Goal: Navigation & Orientation: Find specific page/section

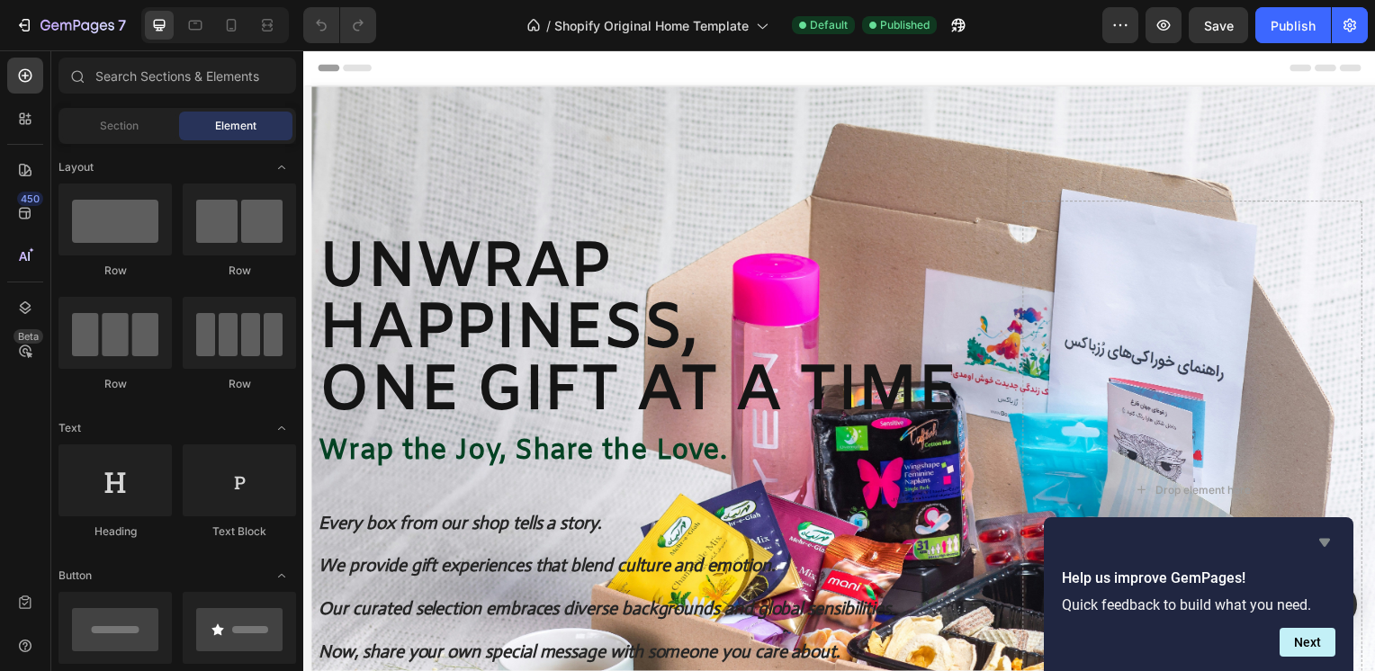
click at [1332, 545] on icon "Hide survey" at bounding box center [1325, 543] width 22 height 22
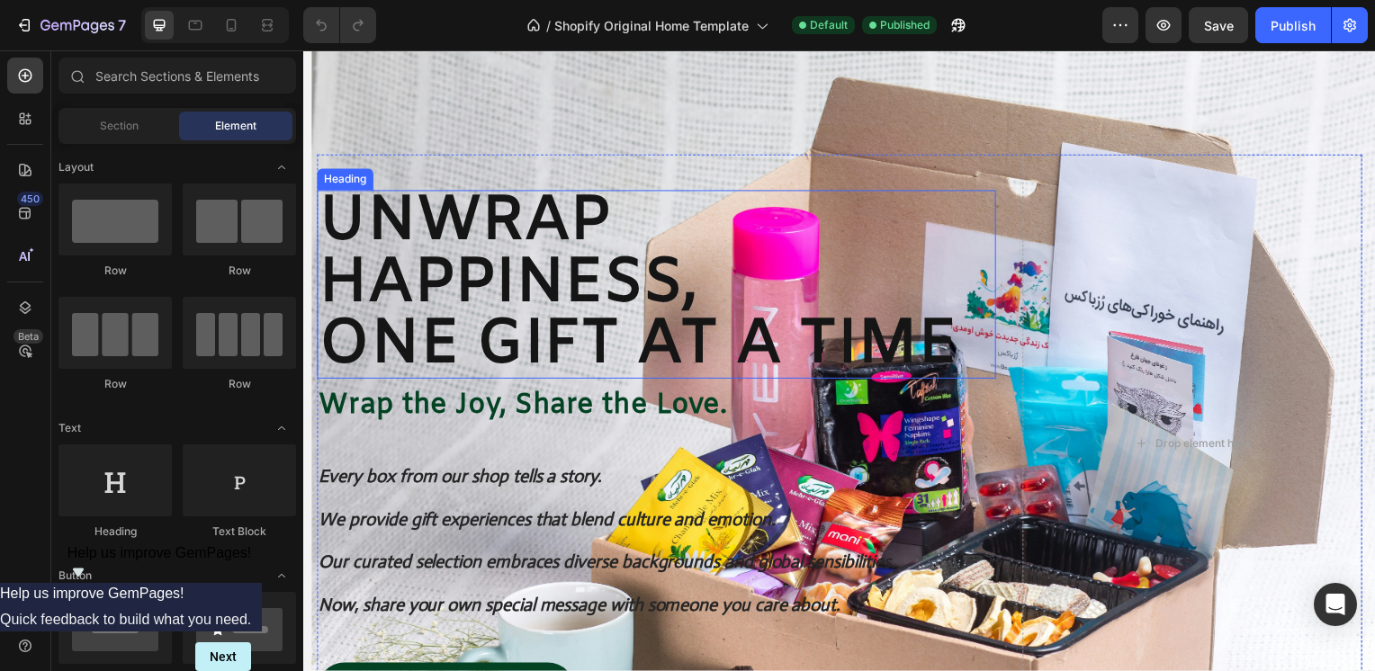
scroll to position [90, 0]
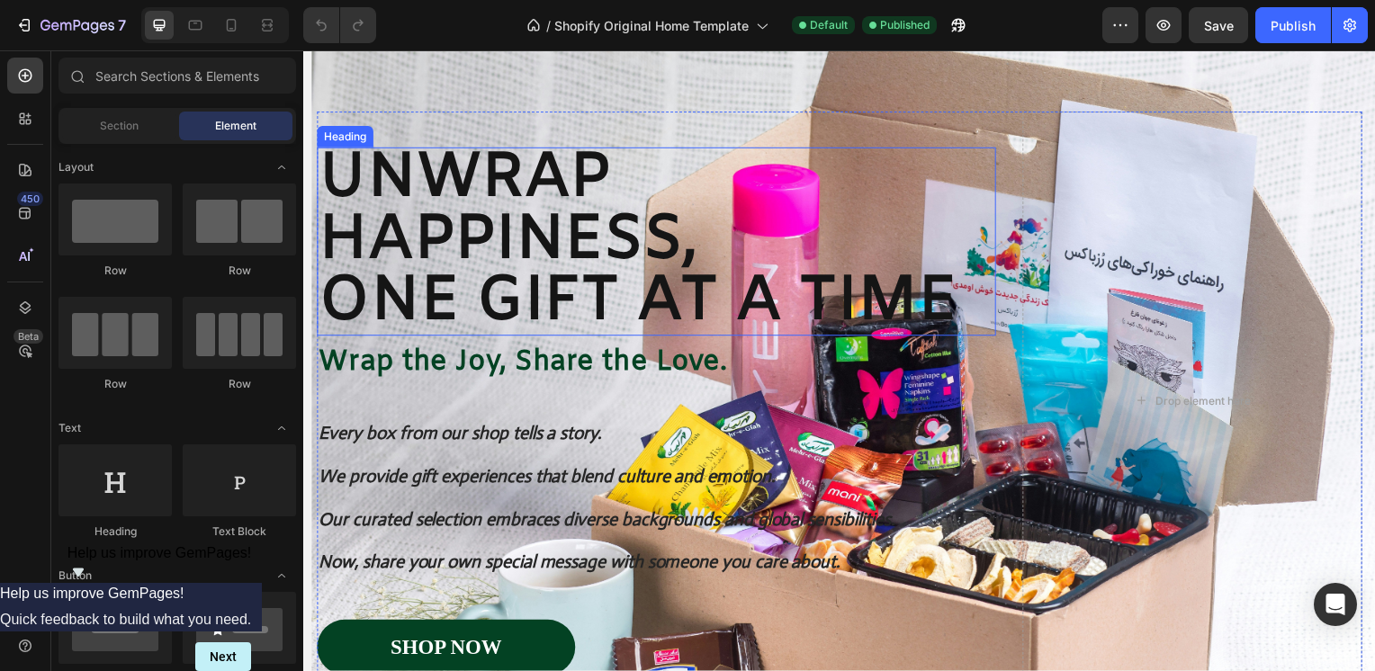
drag, startPoint x: 953, startPoint y: 311, endPoint x: 962, endPoint y: 307, distance: 10.1
click at [953, 311] on h2 "Unwrap Happiness, One Gift at a Time" at bounding box center [659, 243] width 684 height 190
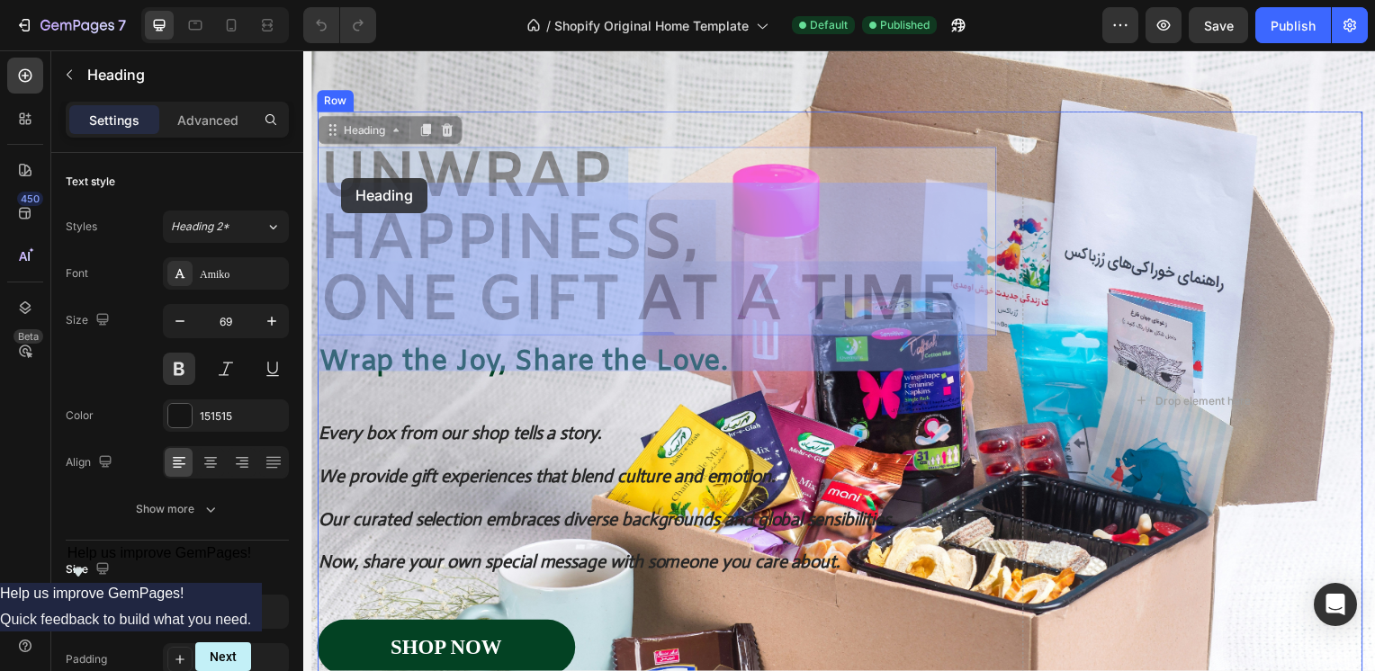
drag, startPoint x: 964, startPoint y: 305, endPoint x: 364, endPoint y: 190, distance: 610.3
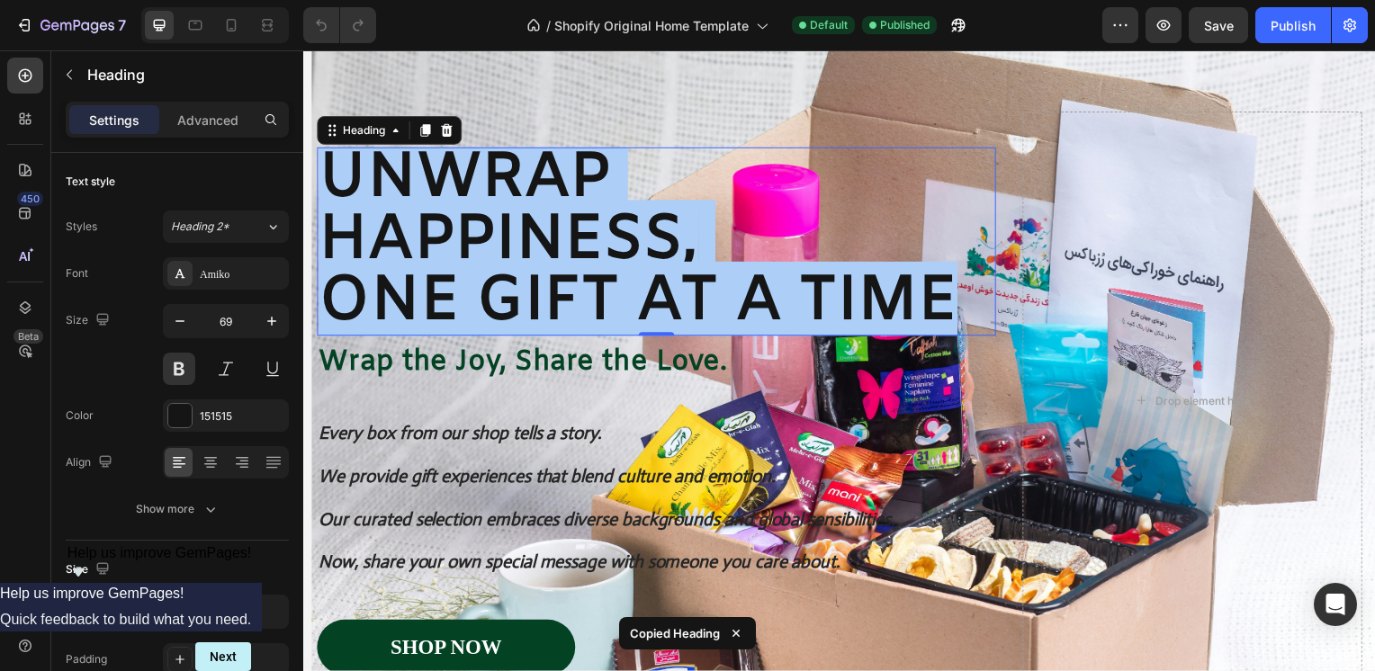
drag, startPoint x: 967, startPoint y: 298, endPoint x: 325, endPoint y: 175, distance: 654.0
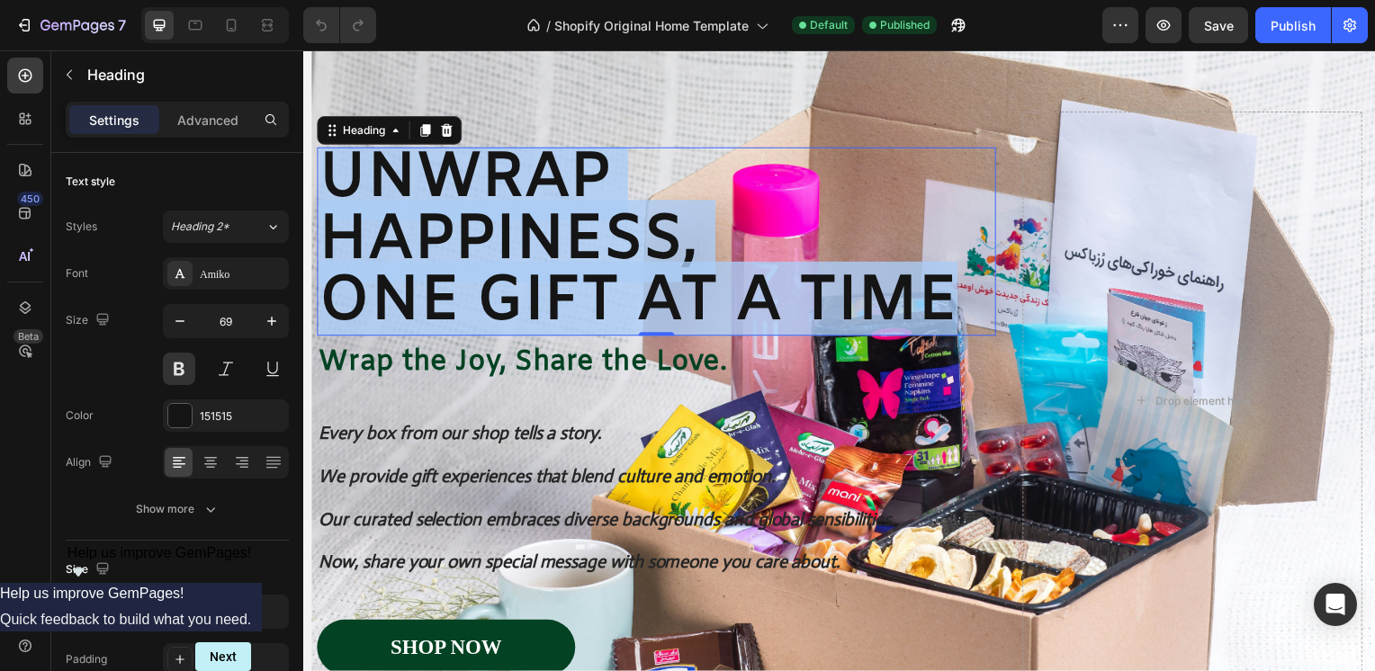
click at [934, 315] on p "Unwrap Happiness, One Gift at a Time" at bounding box center [659, 243] width 680 height 186
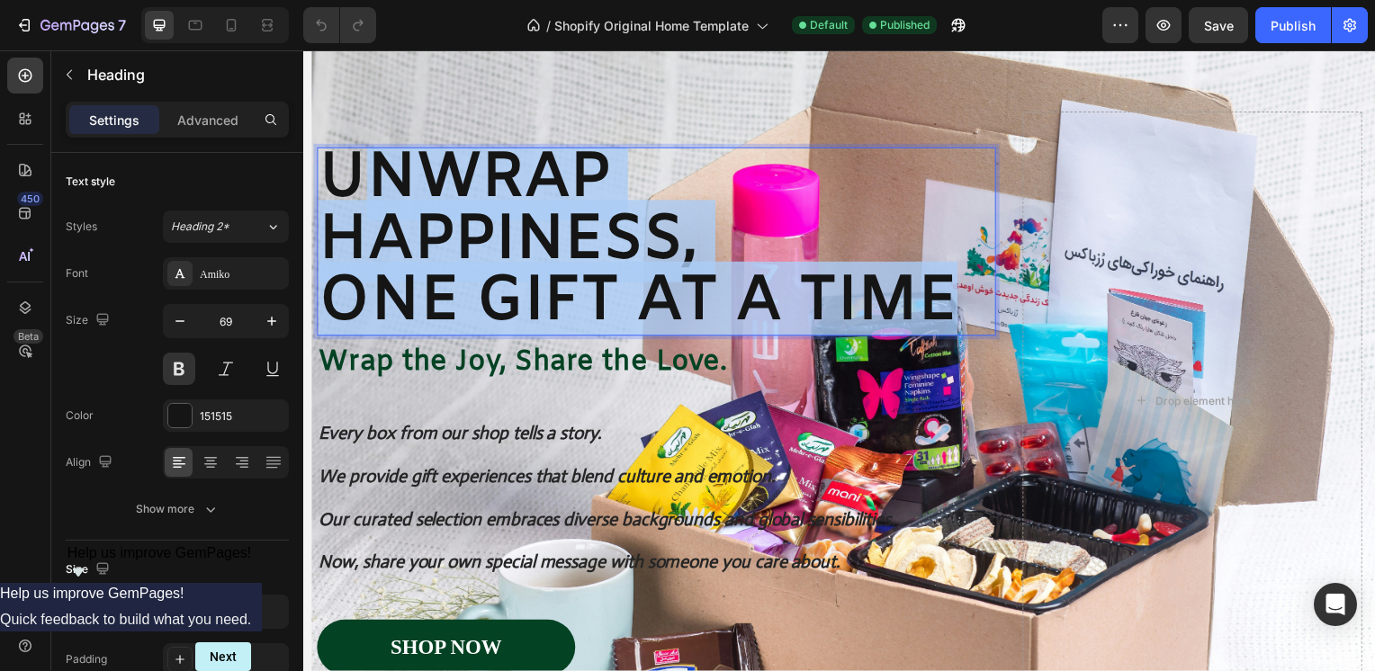
drag, startPoint x: 955, startPoint y: 306, endPoint x: 343, endPoint y: 166, distance: 627.8
click at [343, 166] on p "Unwrap Happiness, One Gift at a Time" at bounding box center [659, 243] width 680 height 186
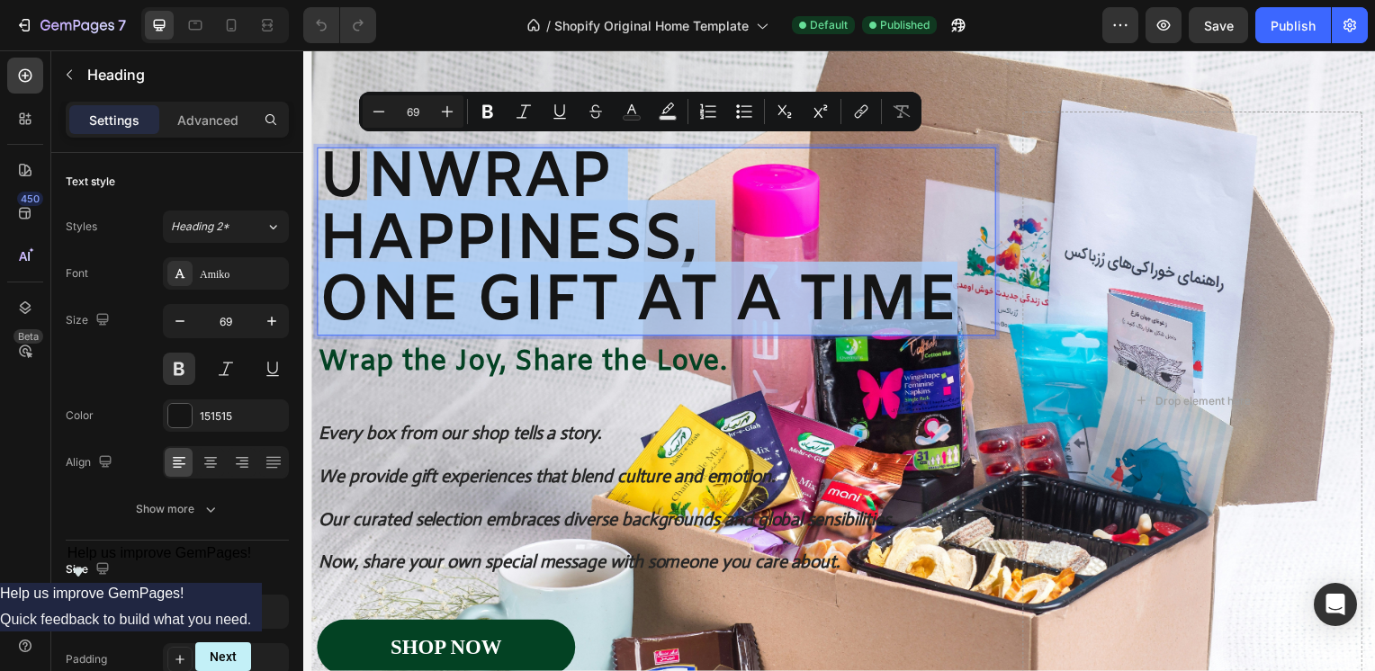
drag, startPoint x: 553, startPoint y: 238, endPoint x: 633, endPoint y: 265, distance: 83.7
click at [555, 238] on p "Unwrap Happiness, One Gift at a Time" at bounding box center [659, 243] width 680 height 186
copy p "nwrap Happiness, One Gift at a Time"
drag, startPoint x: 970, startPoint y: 302, endPoint x: 335, endPoint y: 184, distance: 646.3
click at [335, 184] on p "Unwrap Happiness, One Gift at a Time" at bounding box center [659, 243] width 680 height 186
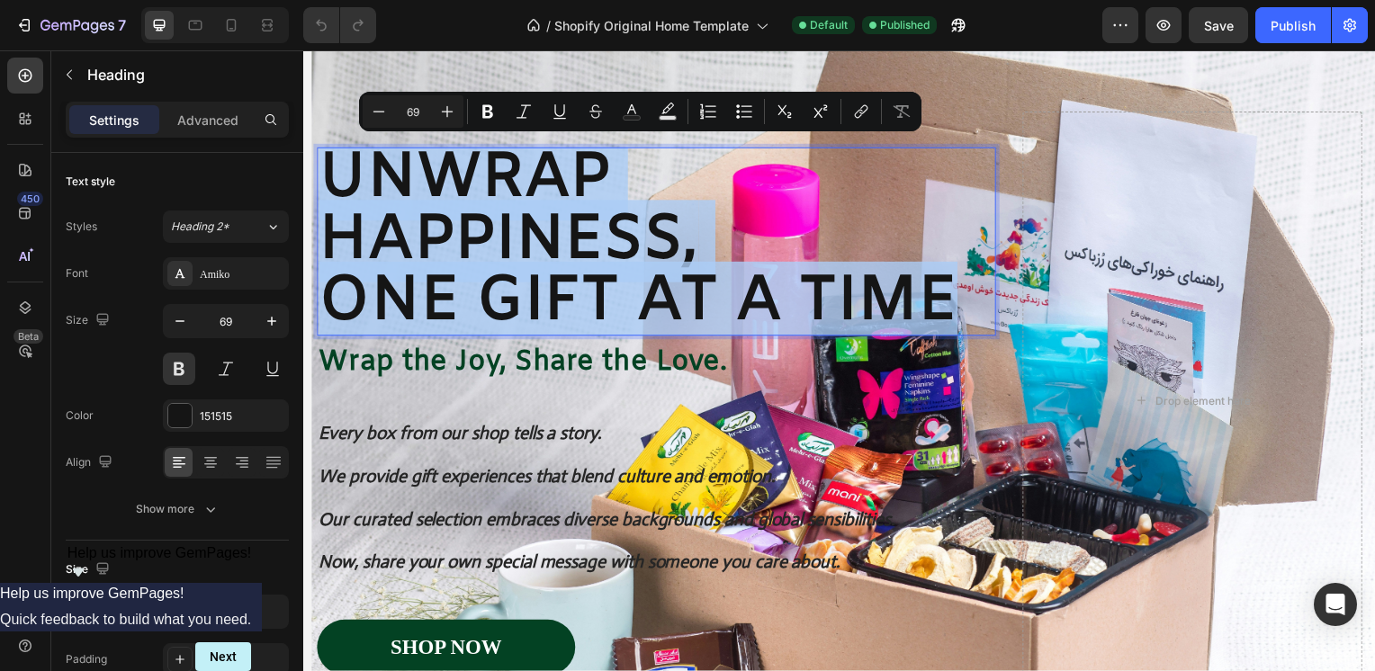
copy p "Unwrap Happiness, One Gift at a Time"
click at [1133, 69] on div "Image Image Free shipping Text Block from The States Text Block Advanced List I…" at bounding box center [843, 411] width 1080 height 828
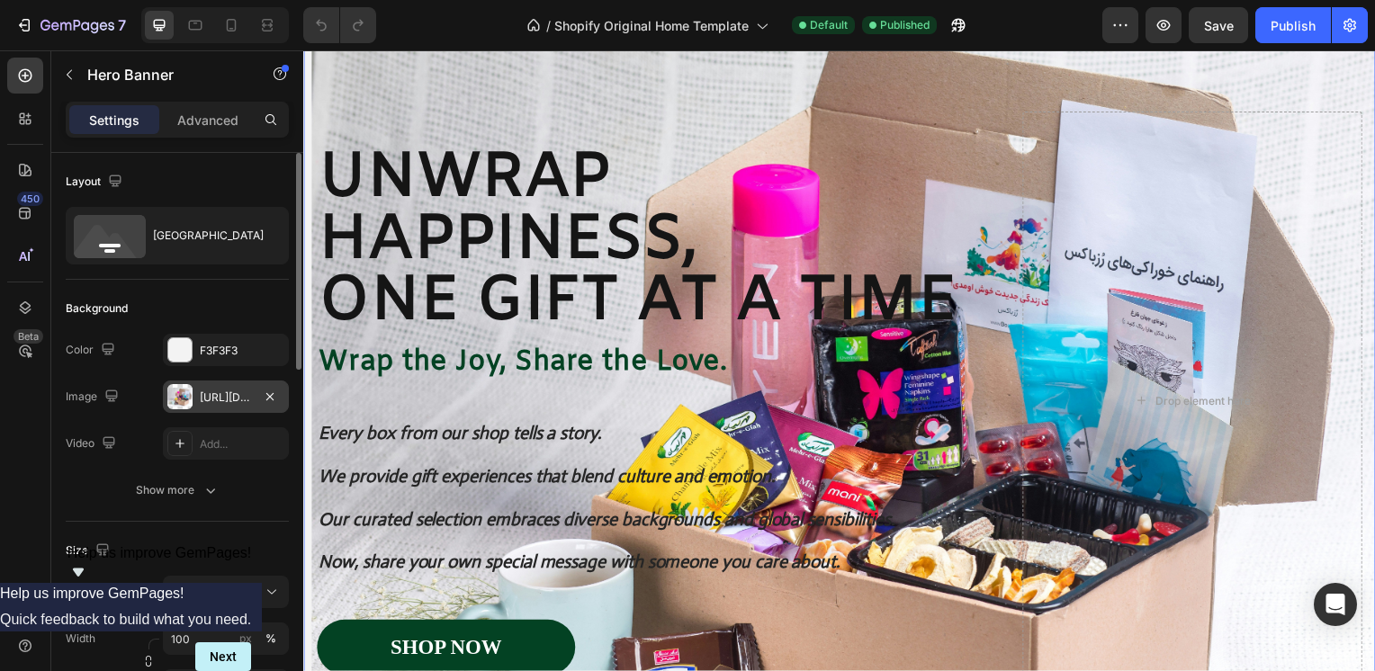
click at [227, 405] on div "[URL][DOMAIN_NAME]" at bounding box center [226, 397] width 126 height 32
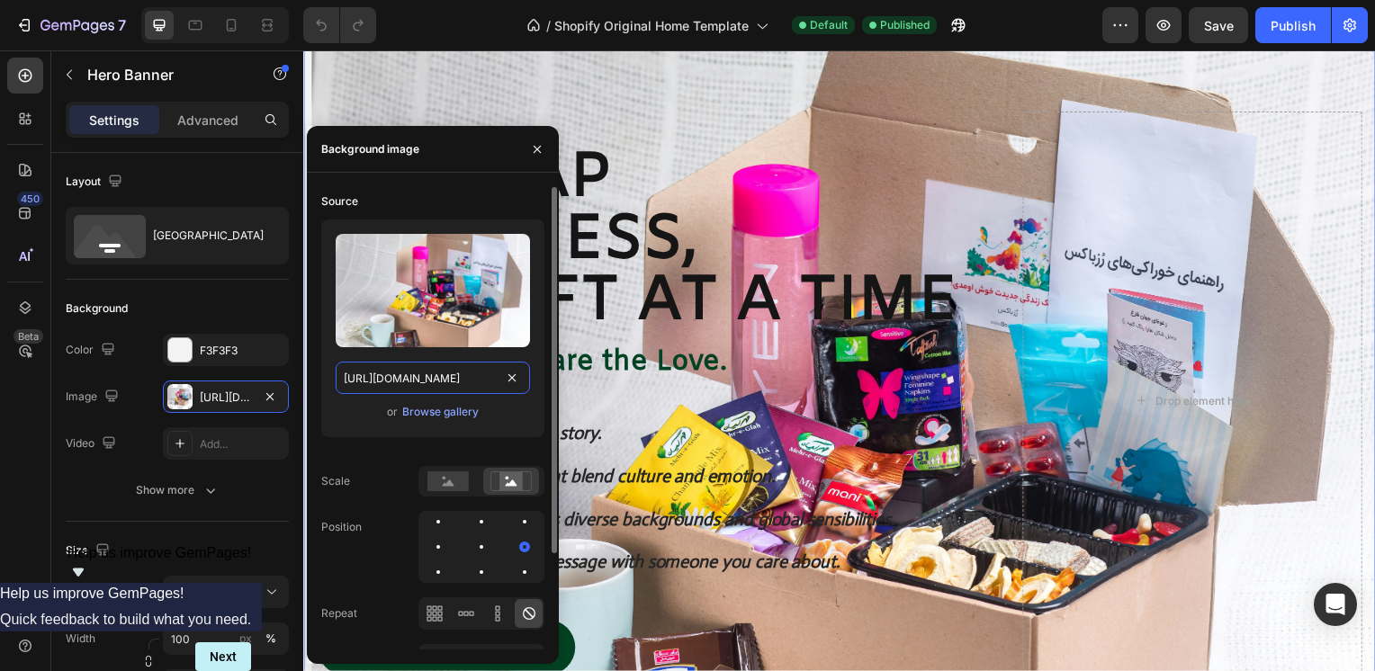
click at [445, 377] on input "[URL][DOMAIN_NAME]" at bounding box center [433, 378] width 194 height 32
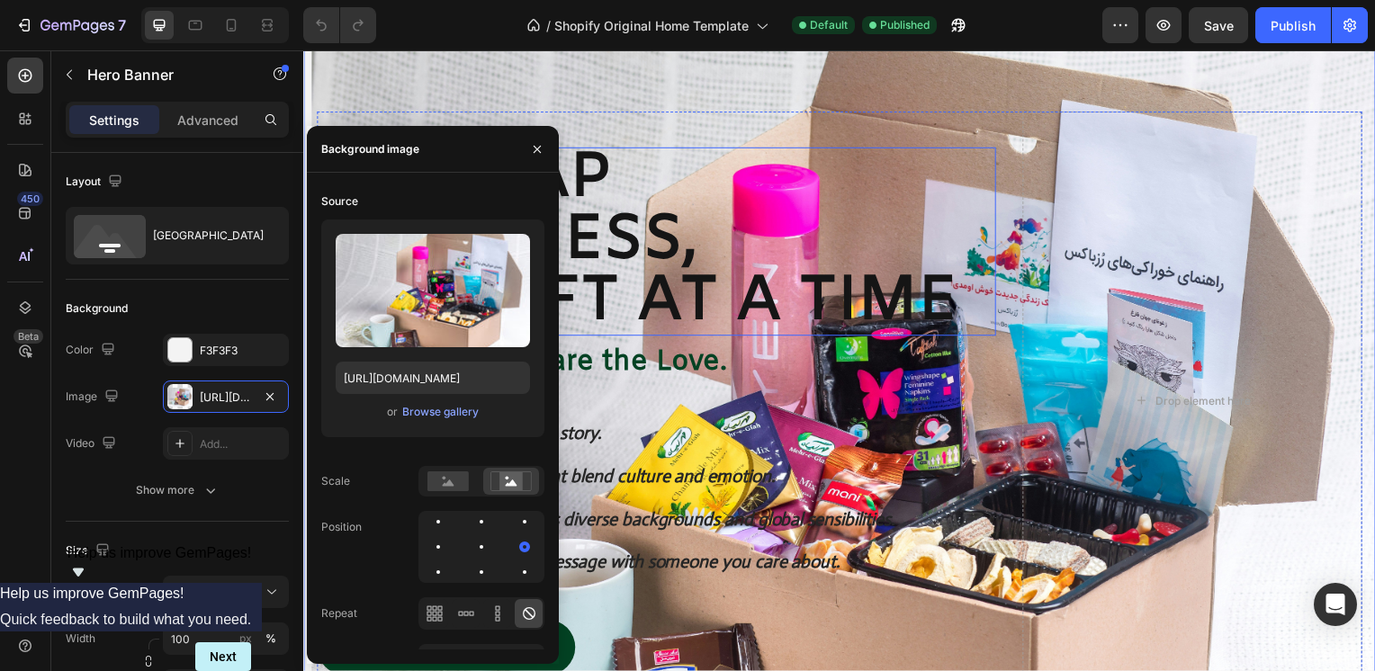
click at [825, 306] on p "Unwrap Happiness, One Gift at a Time" at bounding box center [659, 243] width 680 height 186
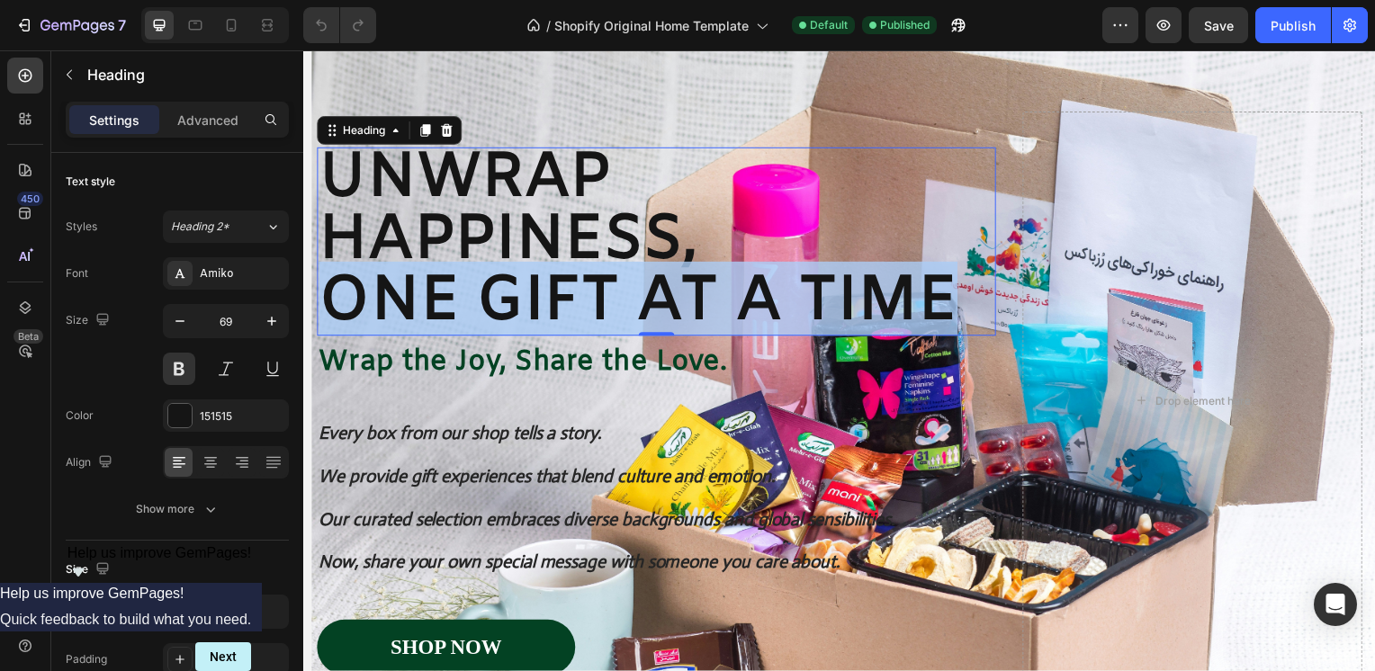
click at [825, 306] on p "Unwrap Happiness, One Gift at a Time" at bounding box center [659, 243] width 680 height 186
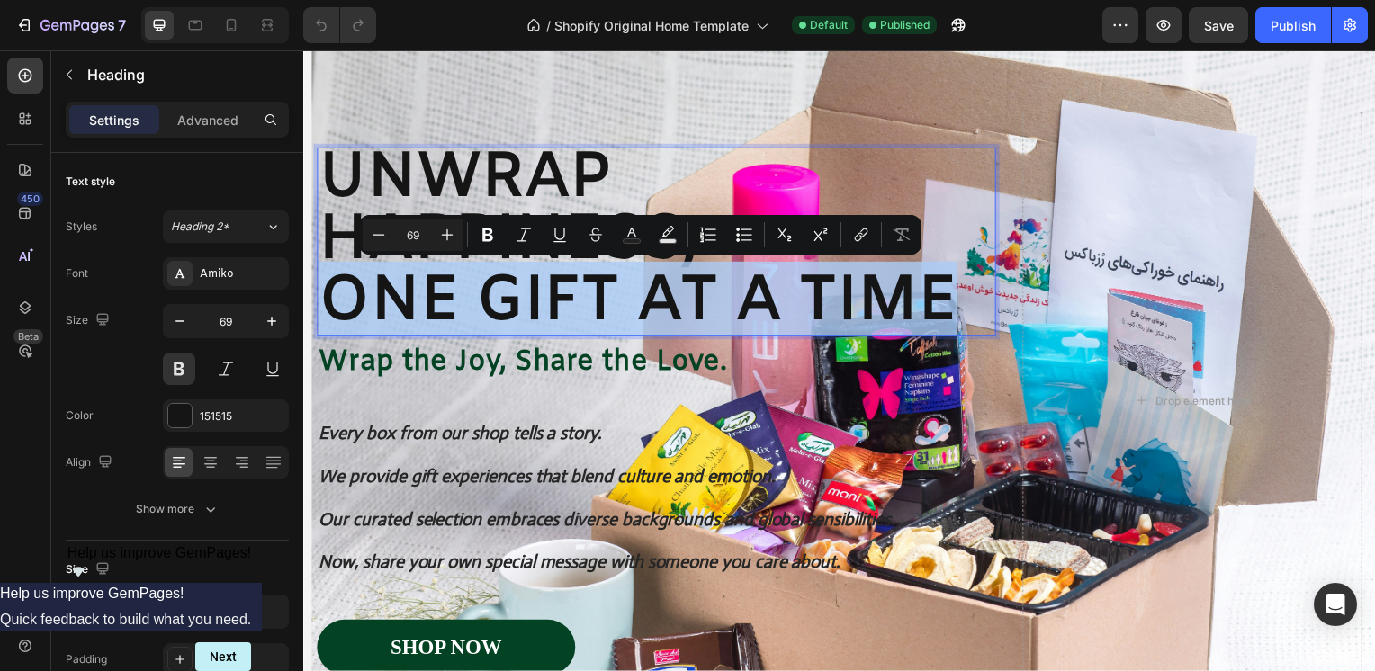
click at [825, 306] on p "Unwrap Happiness, One Gift at a Time" at bounding box center [659, 243] width 680 height 186
copy p "One Gift at a Time"
click at [969, 302] on p "Unwrap Happiness, One Gift at a Time" at bounding box center [659, 243] width 680 height 186
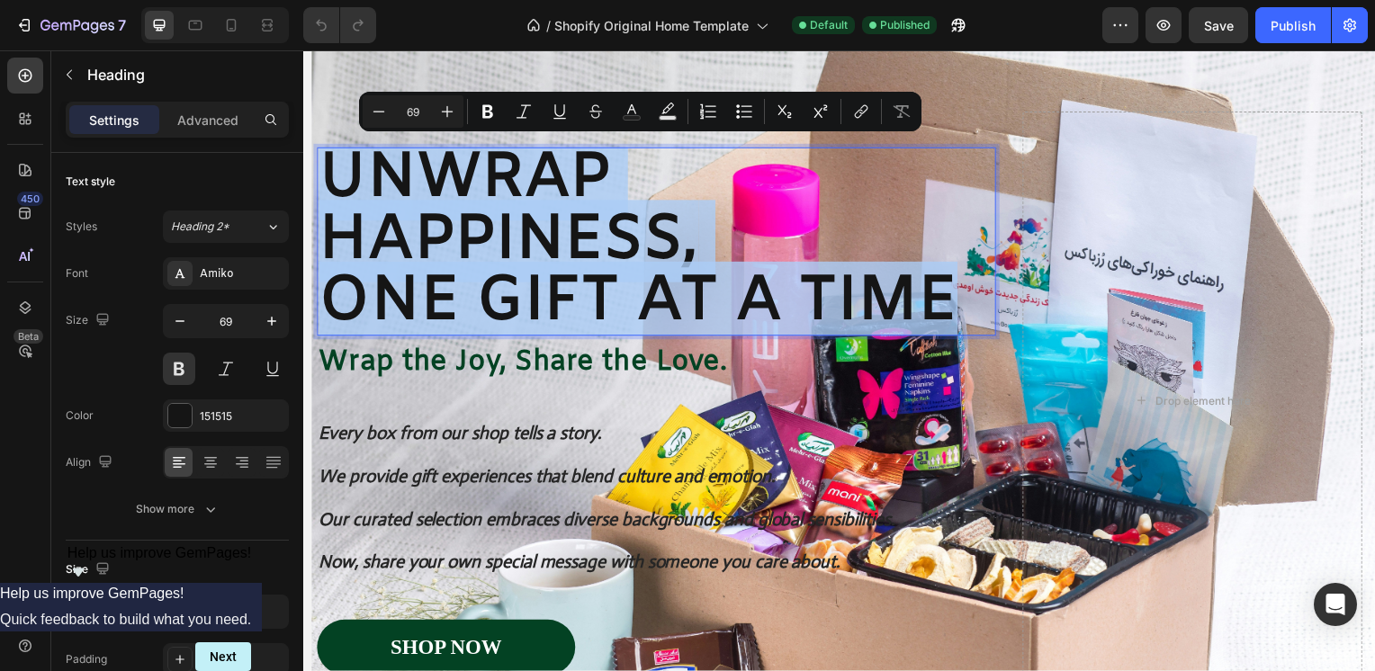
drag, startPoint x: 975, startPoint y: 303, endPoint x: 579, endPoint y: 204, distance: 408.1
copy p "Unwrap Happiness, One Gift at a Time"
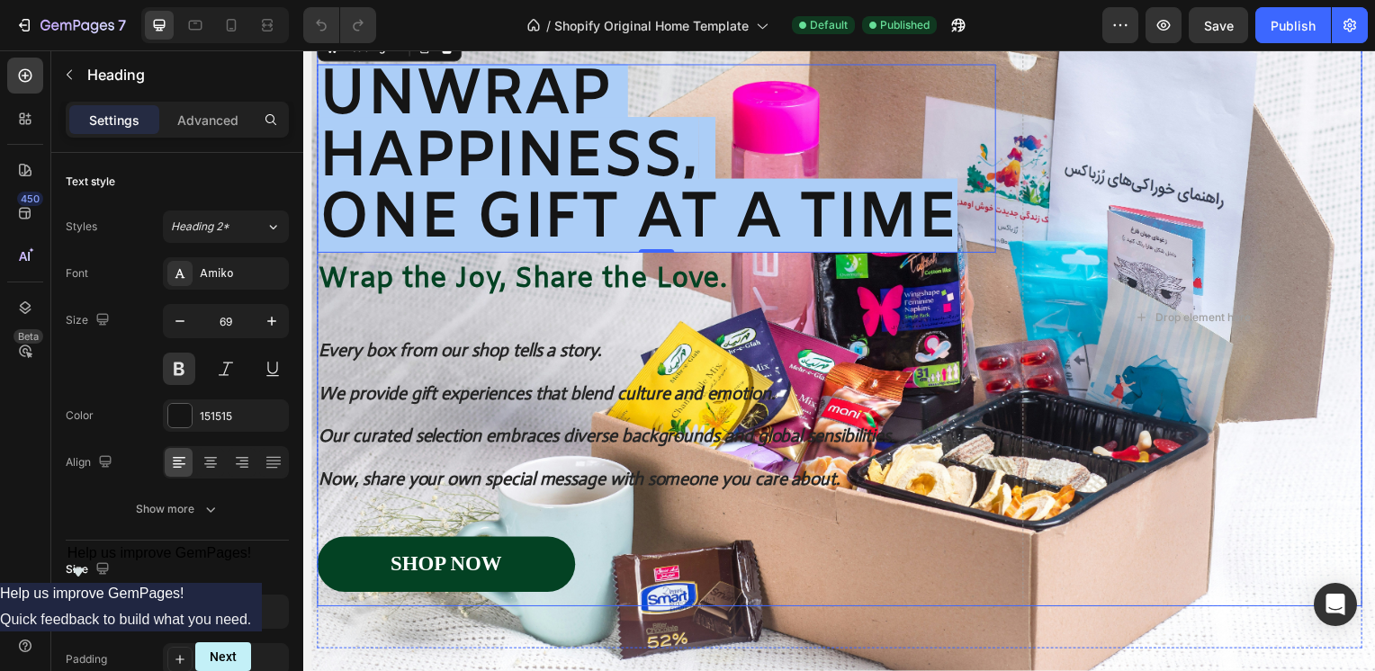
scroll to position [270, 0]
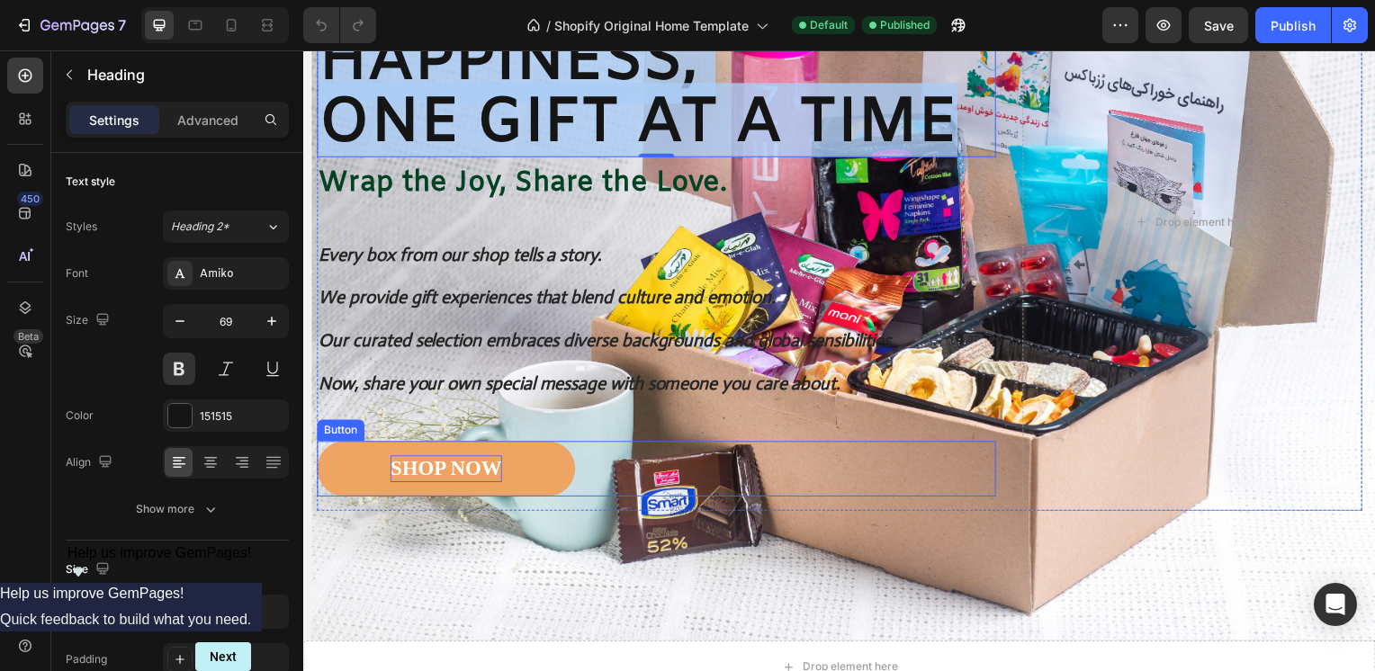
drag, startPoint x: 458, startPoint y: 464, endPoint x: 415, endPoint y: 468, distance: 43.3
click at [458, 464] on div "SHOP NOW" at bounding box center [447, 472] width 112 height 27
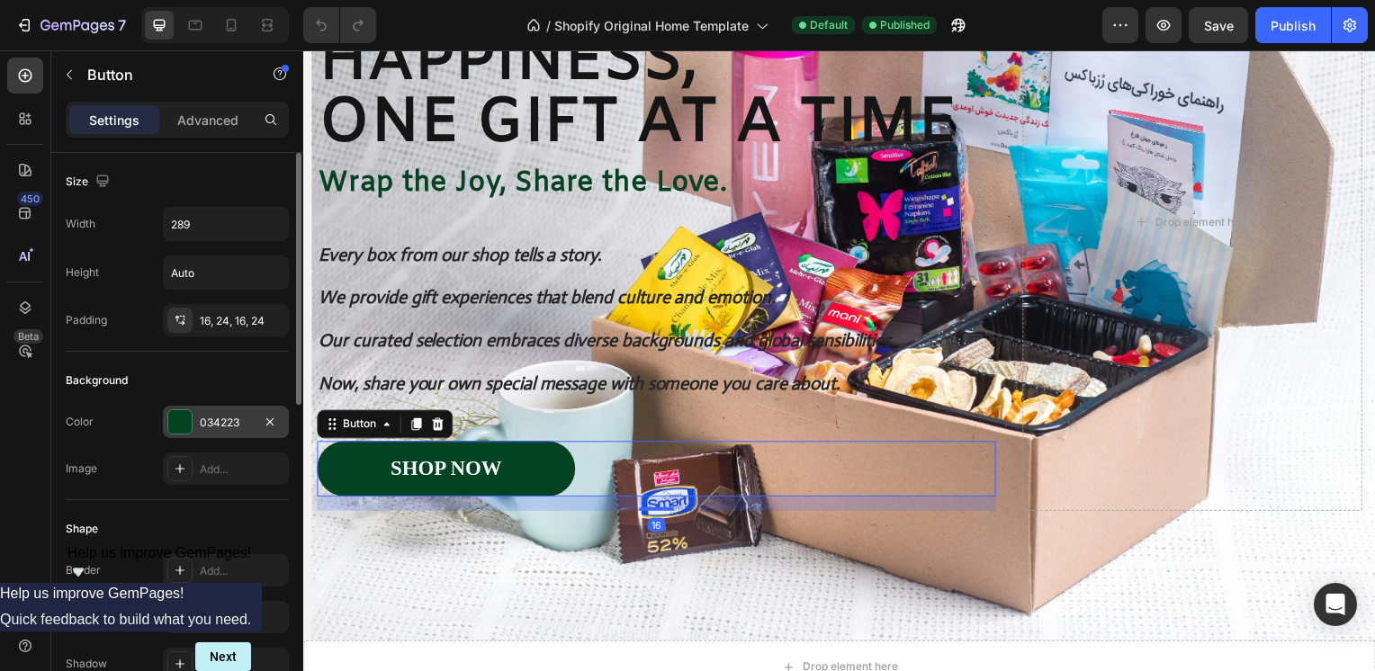
click at [238, 420] on div "034223" at bounding box center [226, 423] width 52 height 16
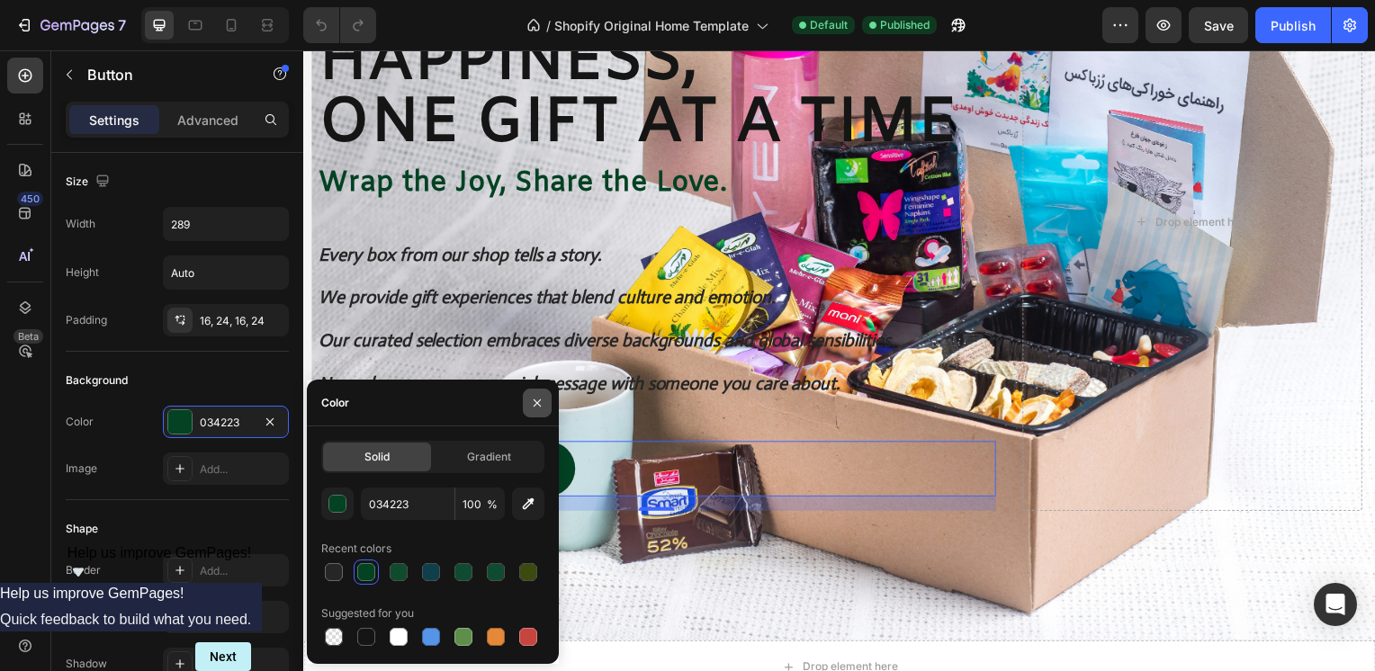
click at [535, 403] on icon "button" at bounding box center [537, 403] width 14 height 14
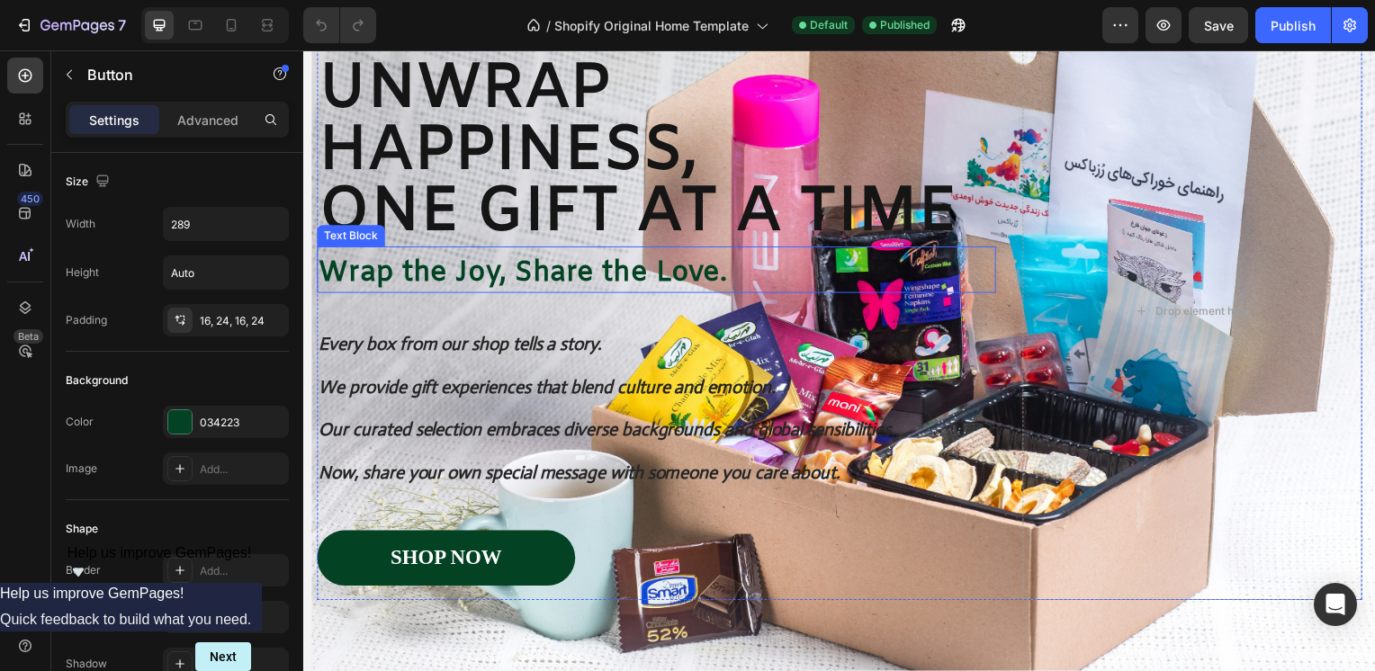
scroll to position [180, 0]
click at [597, 270] on p "Wrap the Joy, Share the Love." at bounding box center [659, 275] width 680 height 36
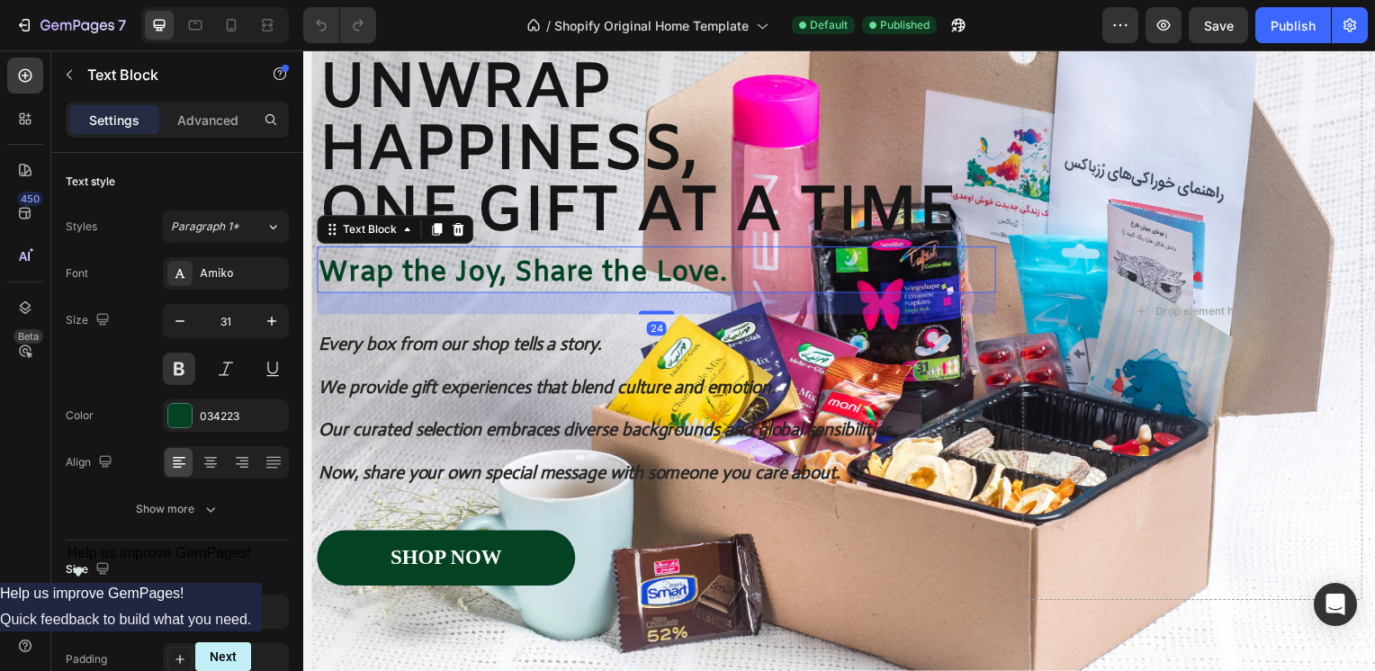
click at [742, 275] on p "Wrap the Joy, Share the Love." at bounding box center [659, 275] width 680 height 36
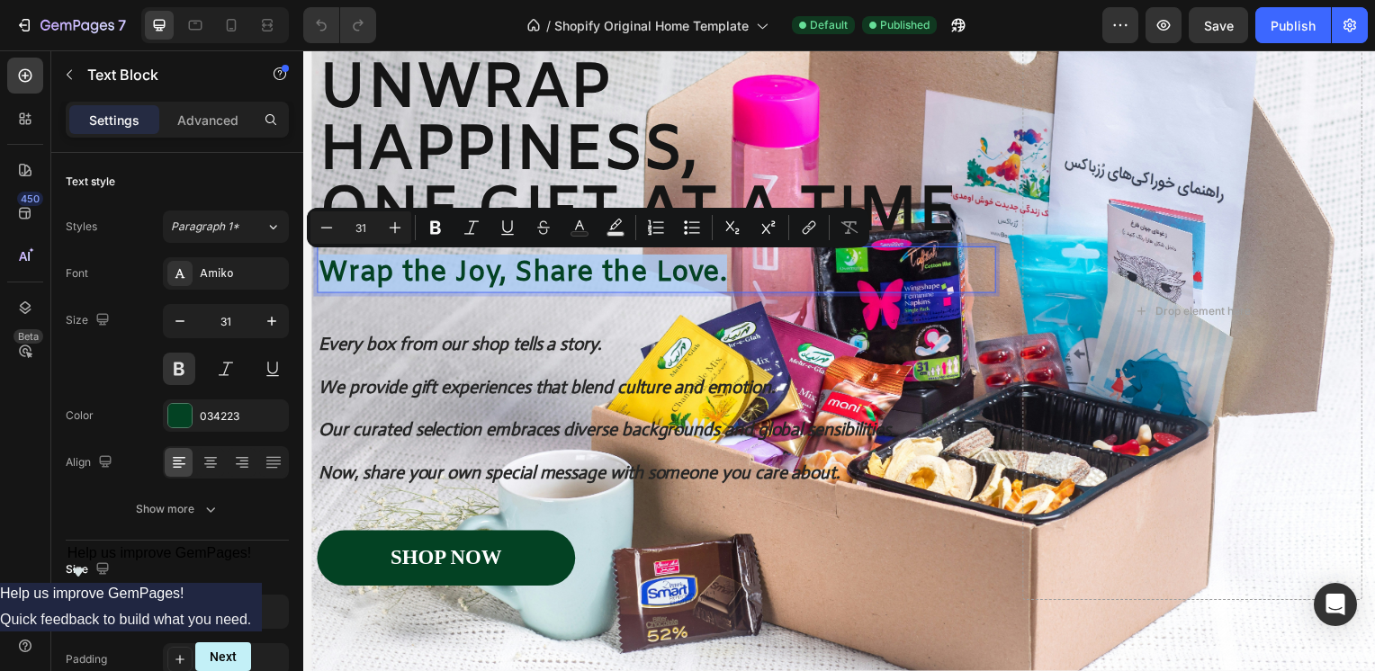
drag, startPoint x: 547, startPoint y: 283, endPoint x: 317, endPoint y: 279, distance: 230.4
click at [317, 279] on div "Wrap the Joy, Share the Love." at bounding box center [659, 276] width 684 height 40
copy p "Wrap the Joy, Share the Love."
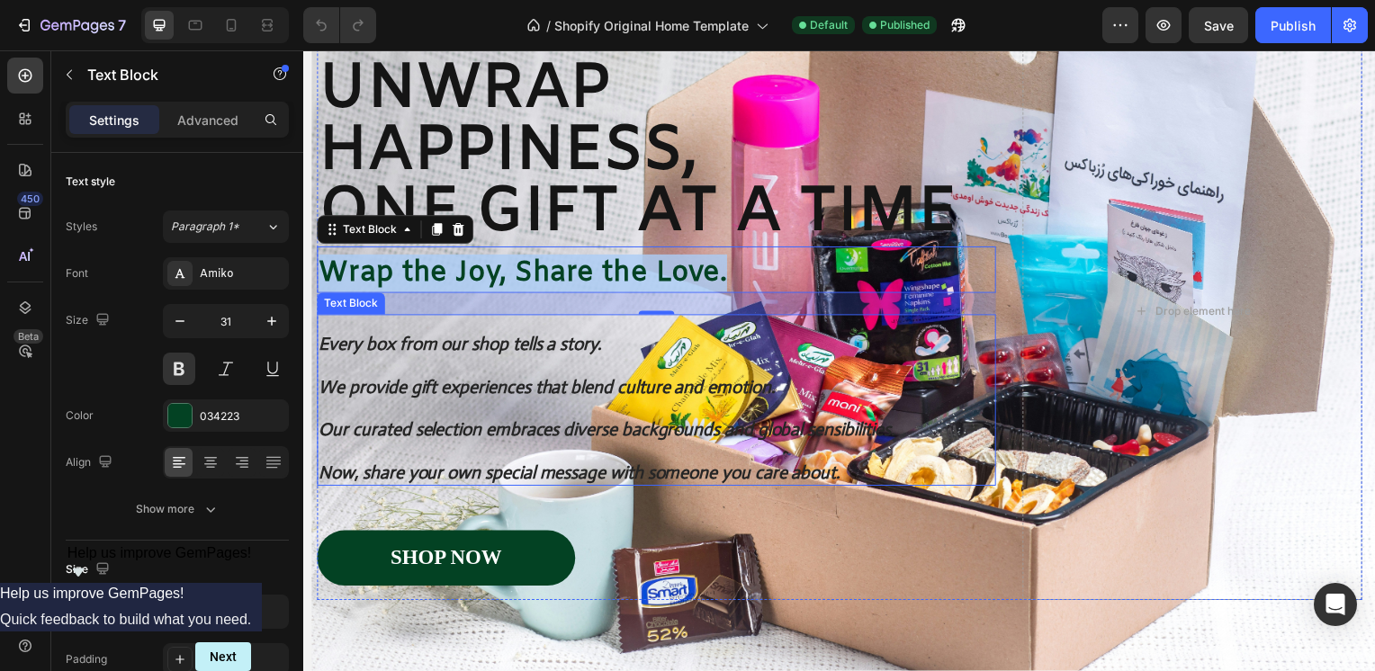
click at [829, 454] on p at bounding box center [659, 456] width 680 height 22
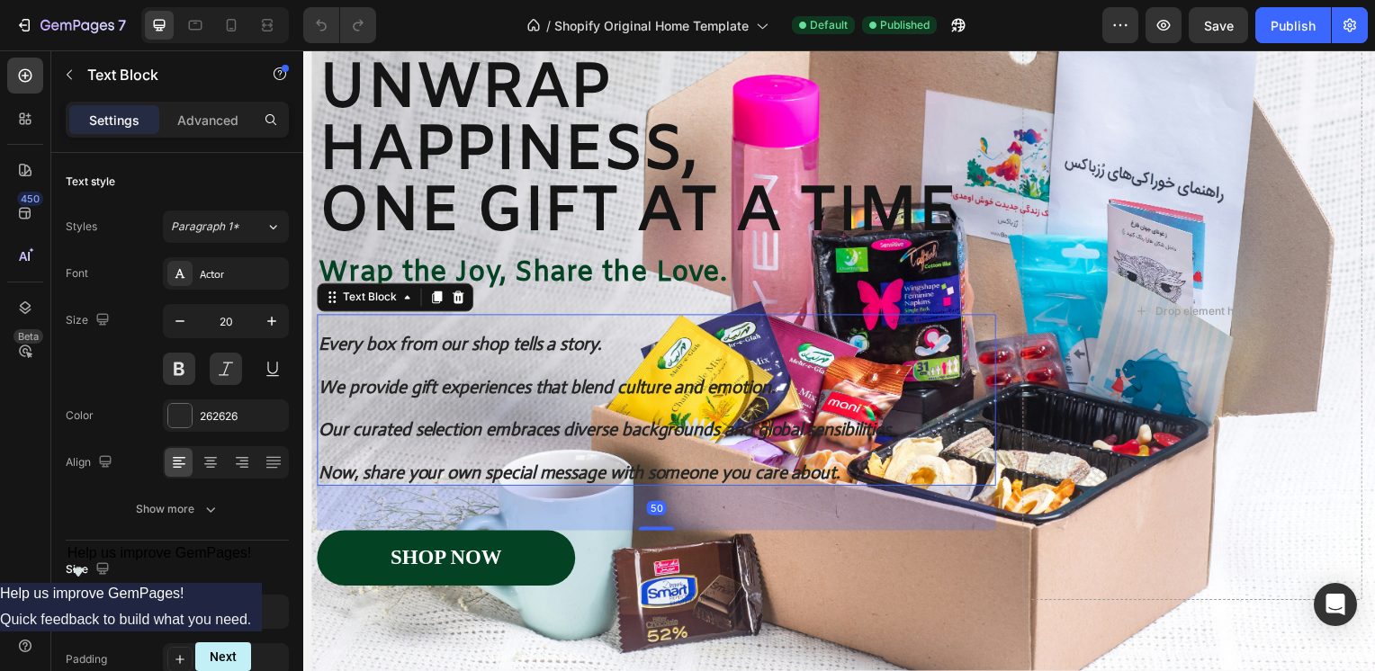
click at [859, 475] on p "Now, share your own special message with someone you care about." at bounding box center [659, 477] width 680 height 22
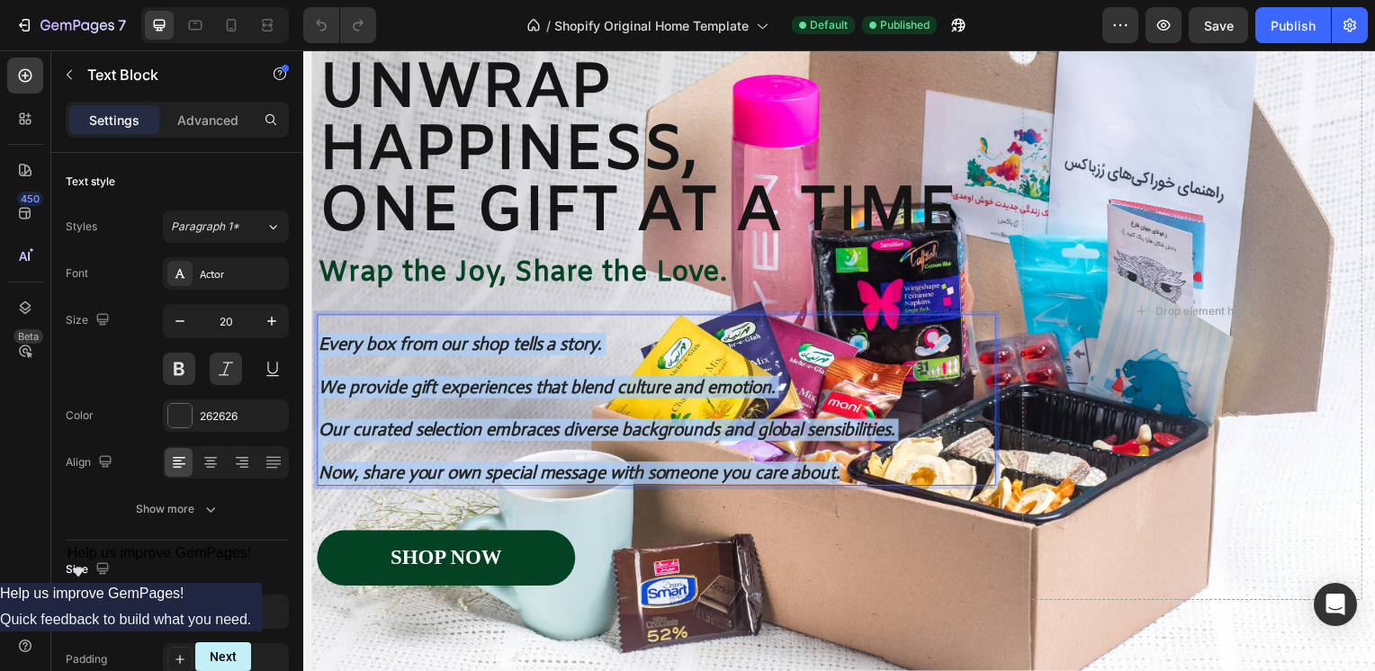
drag, startPoint x: 844, startPoint y: 480, endPoint x: 322, endPoint y: 346, distance: 538.9
click at [322, 346] on div "Every box from our shop tells a story. We provide gift experiences that blend c…" at bounding box center [659, 412] width 684 height 155
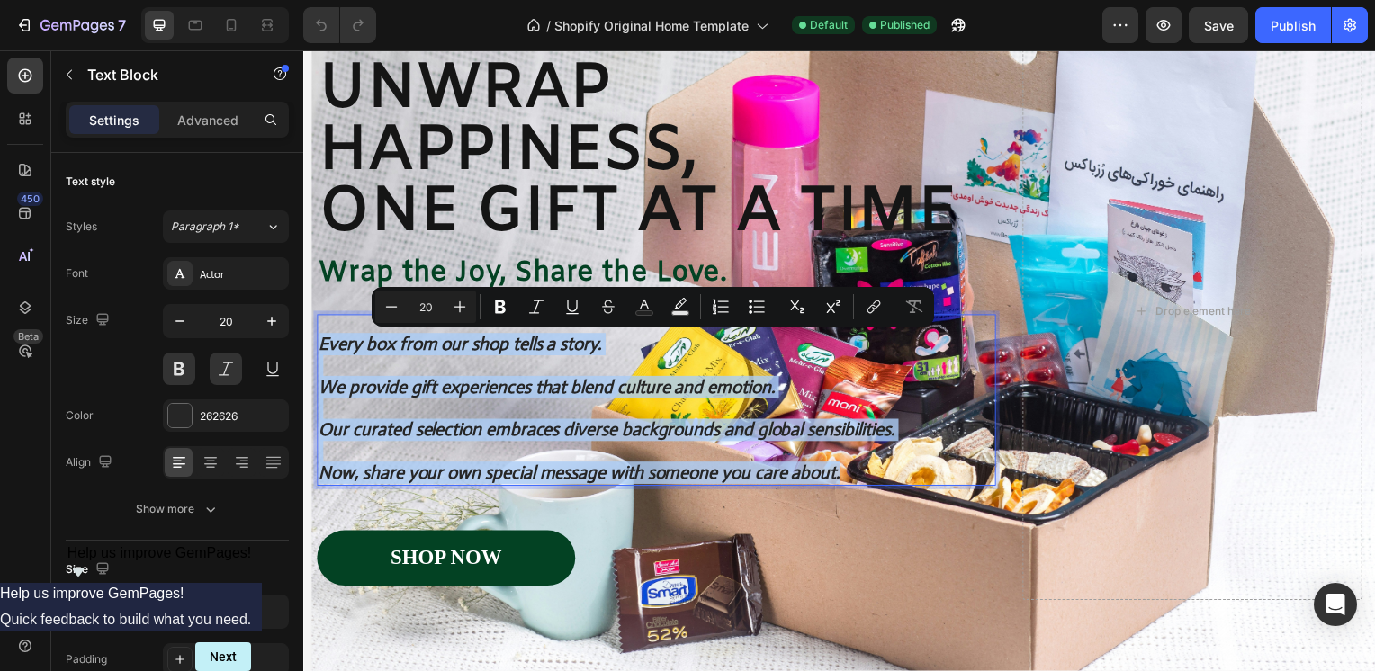
copy div "Every box from our shop tells a story. We provide gift experiences that blend c…"
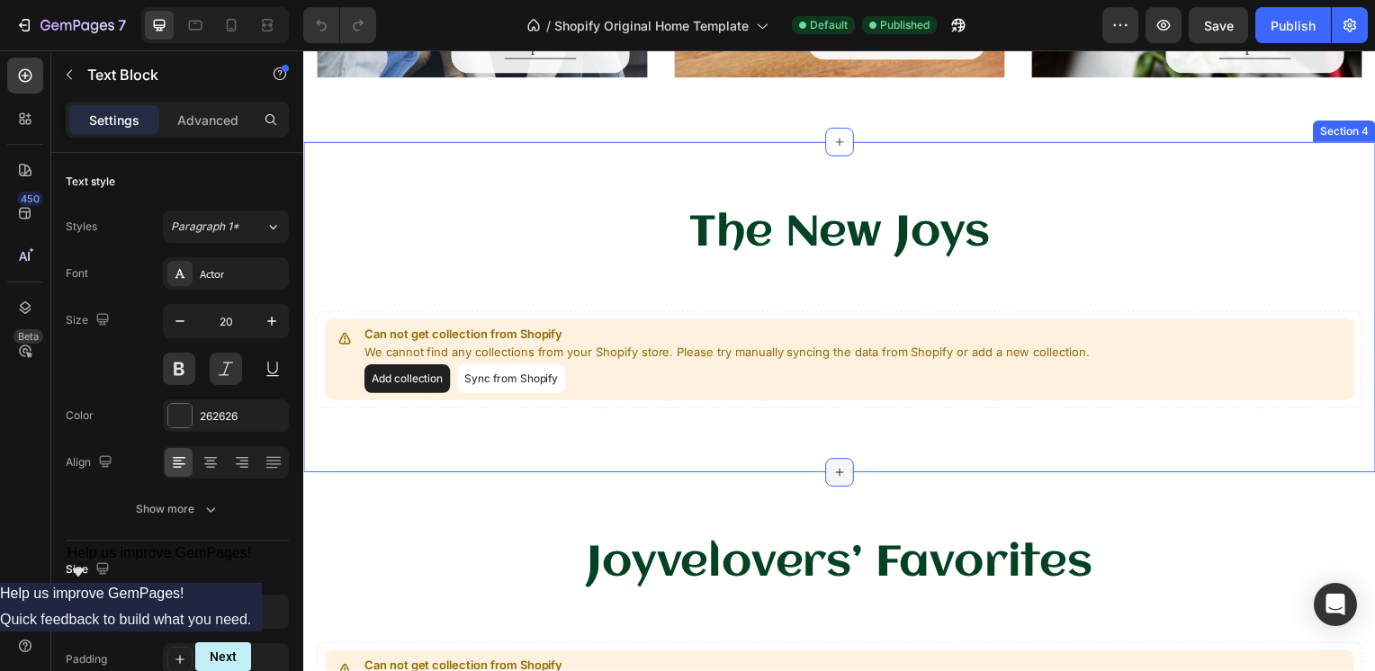
scroll to position [1890, 0]
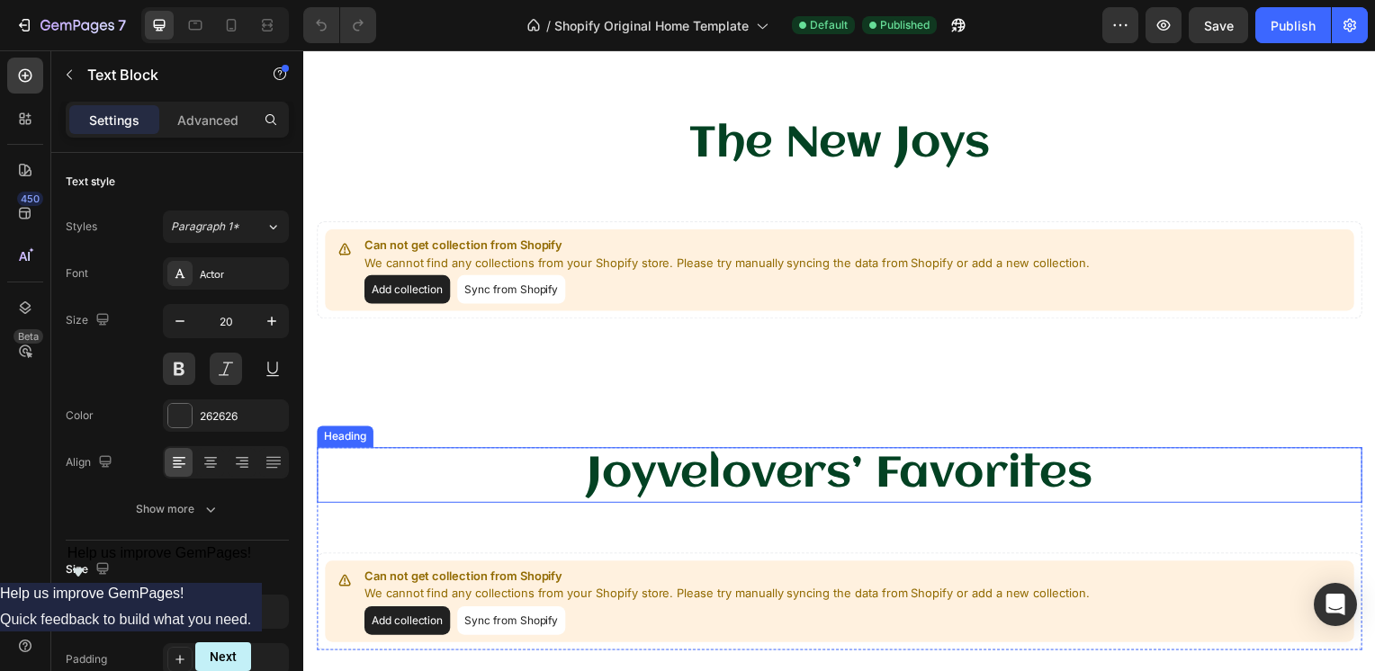
click at [768, 489] on h2 "Joyvelovers’ Favorites" at bounding box center [843, 479] width 1053 height 56
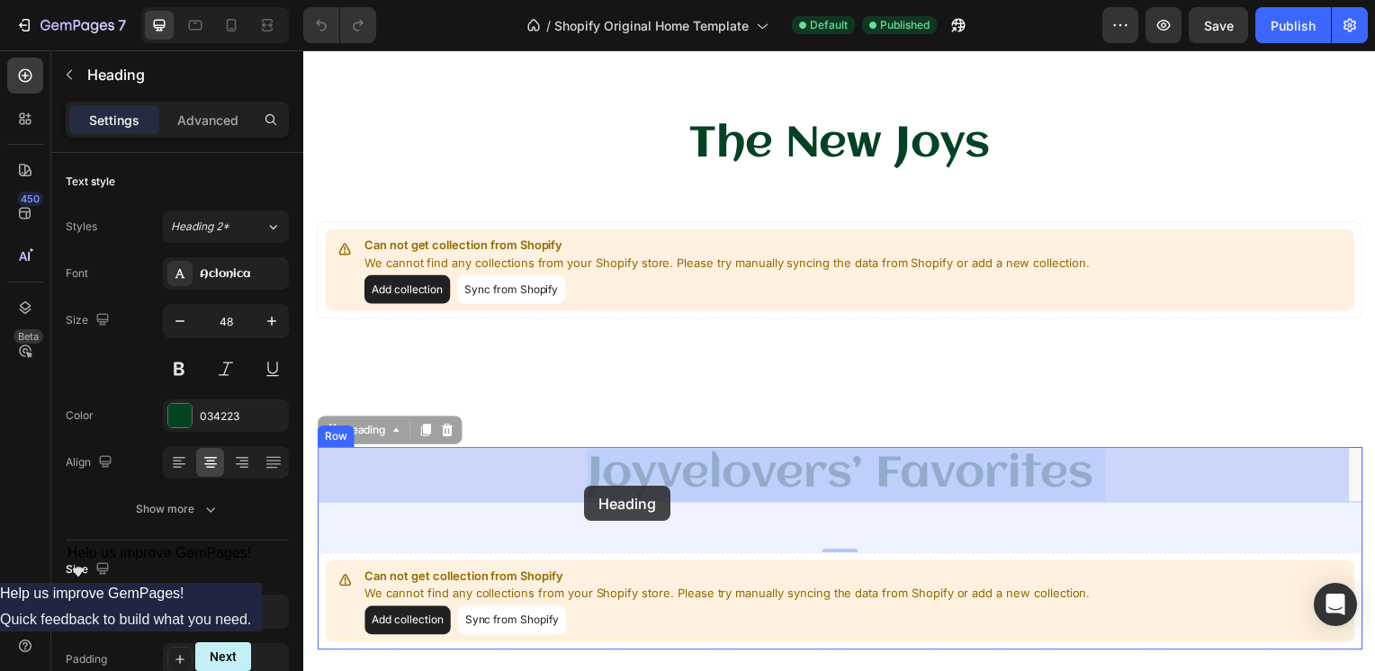
drag, startPoint x: 1096, startPoint y: 479, endPoint x: 586, endPoint y: 490, distance: 510.3
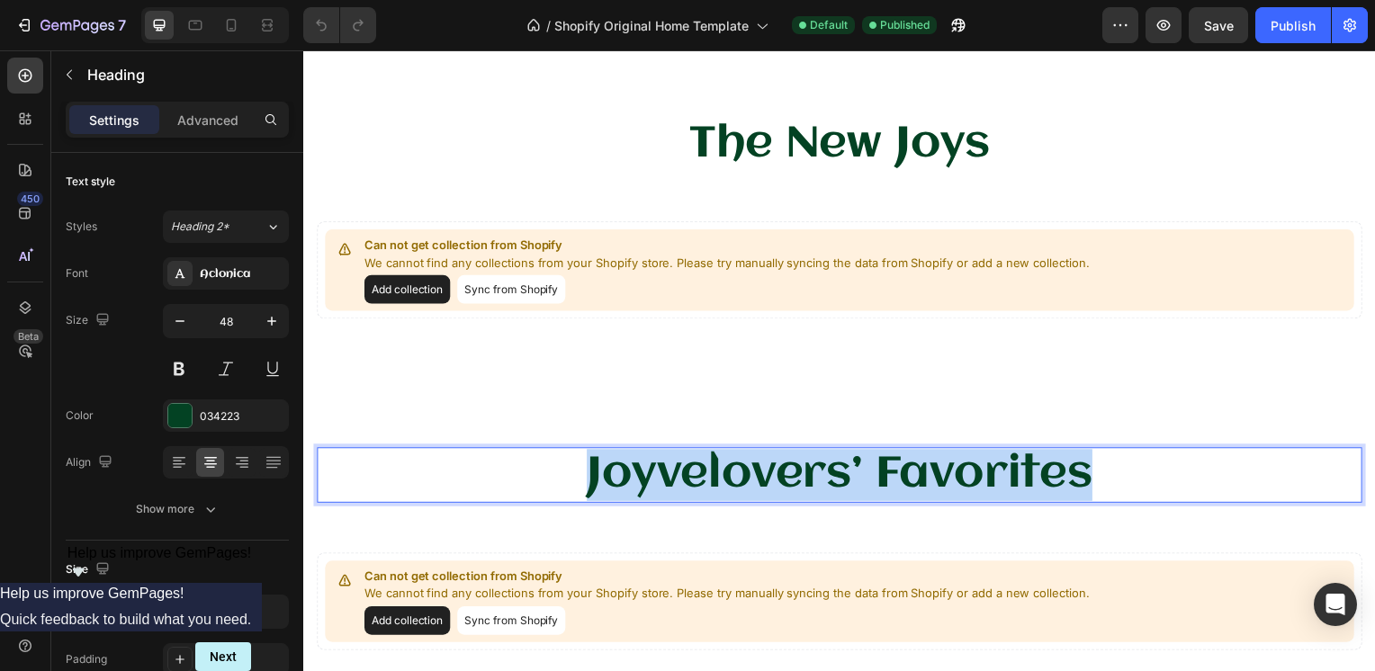
drag, startPoint x: 1096, startPoint y: 474, endPoint x: 582, endPoint y: 490, distance: 514.0
click at [582, 490] on p "Joyvelovers’ Favorites" at bounding box center [843, 479] width 1049 height 52
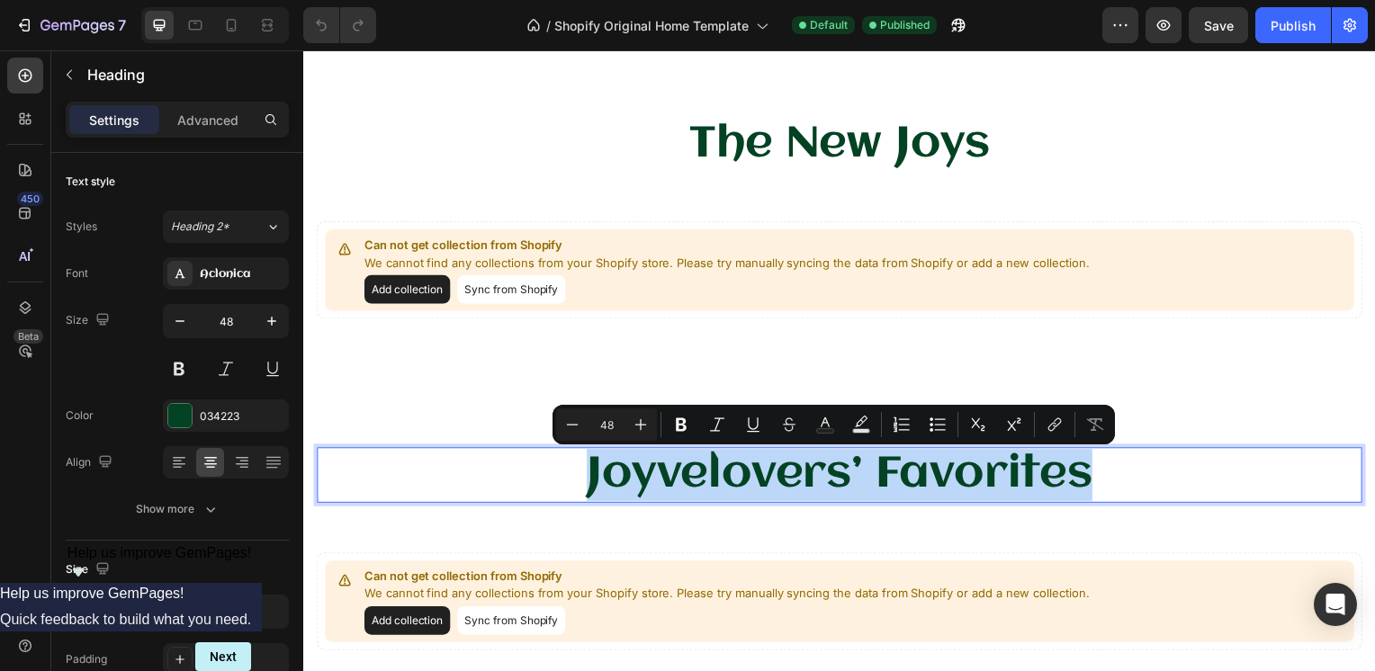
copy p "Joyvelovers’ Favorites"
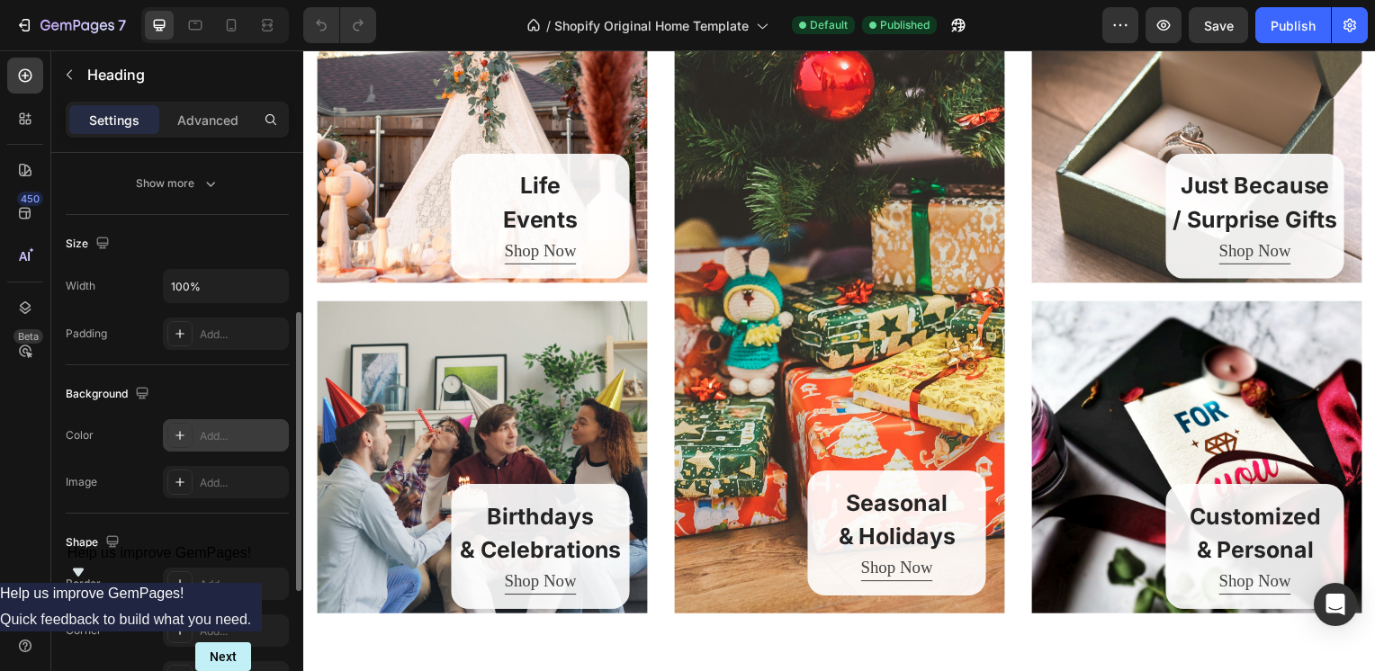
scroll to position [236, 0]
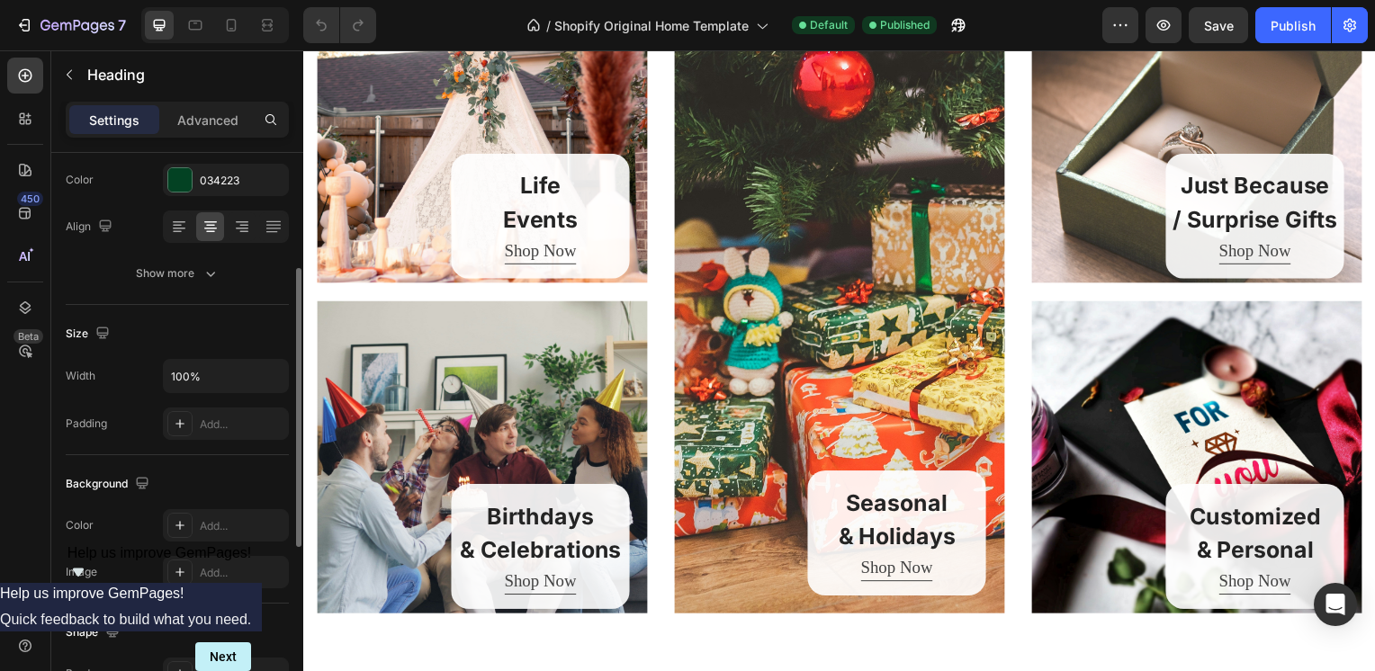
click at [395, 193] on div "Life Events Heading Shop Now Button Row" at bounding box center [483, 128] width 333 height 306
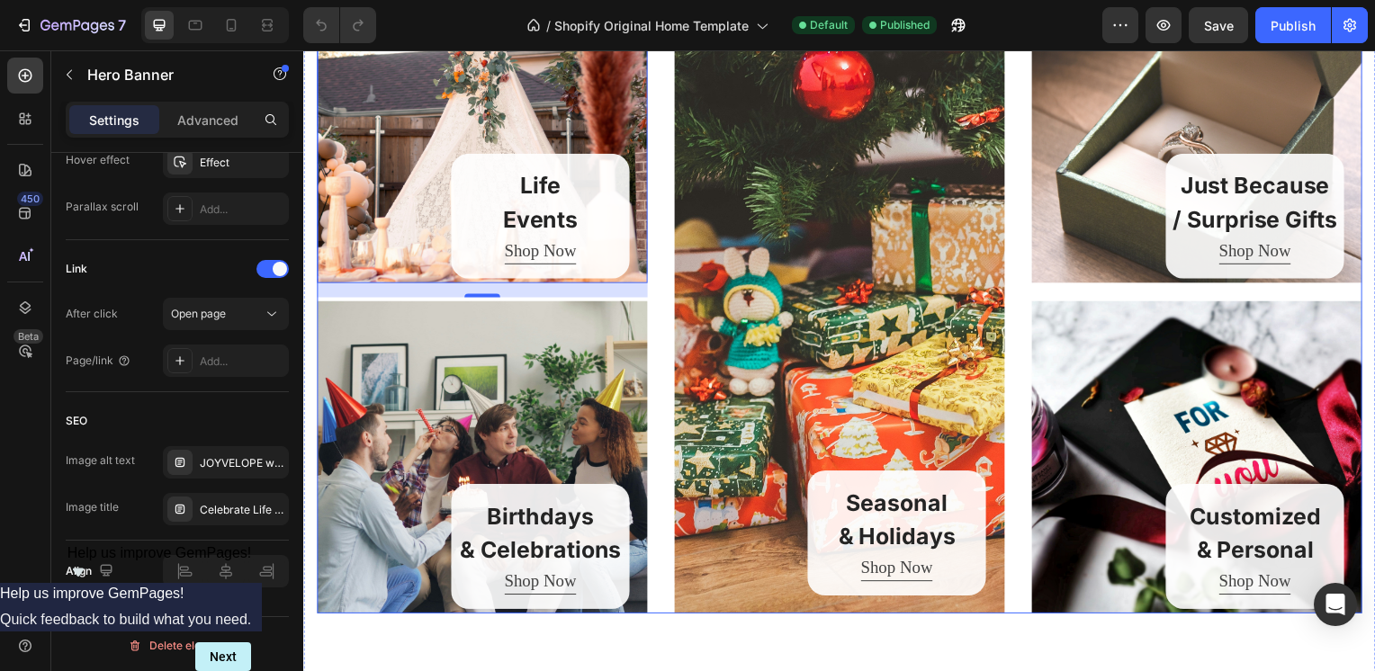
scroll to position [990, 0]
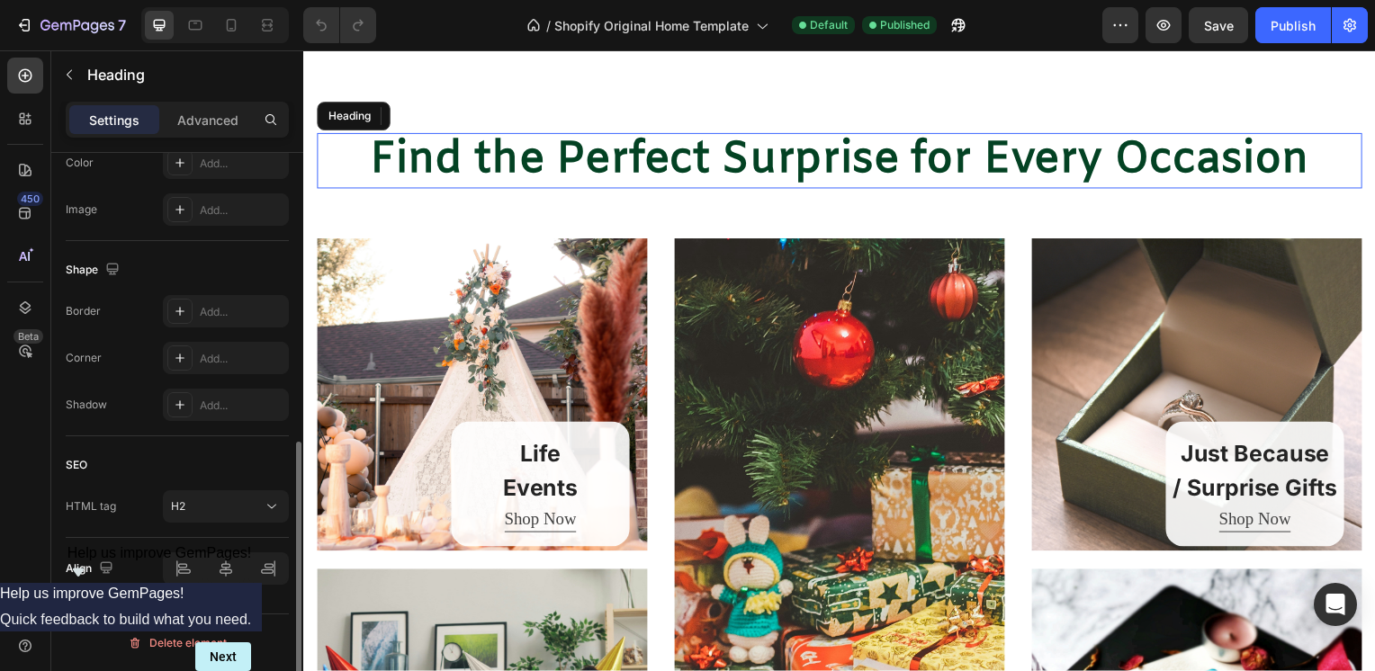
click at [388, 162] on h2 "Find the Perfect Surprise for Every Occasion" at bounding box center [843, 162] width 1053 height 56
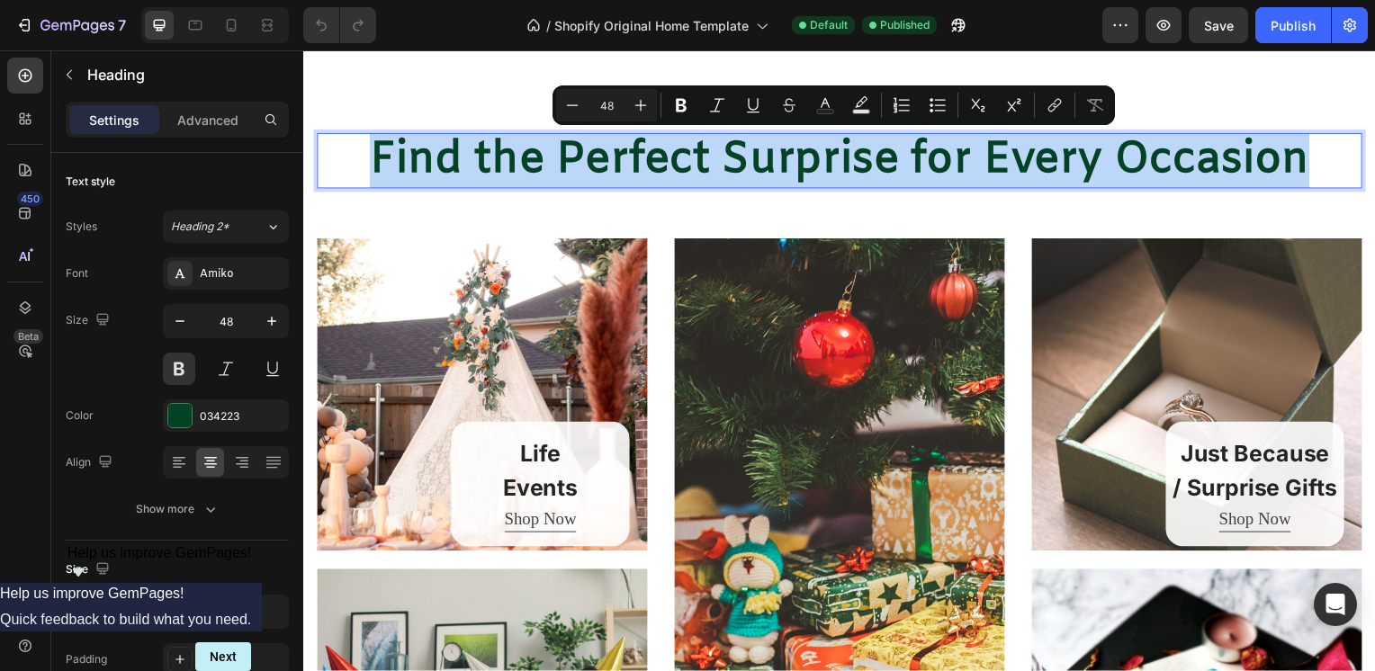
drag, startPoint x: 1317, startPoint y: 164, endPoint x: 360, endPoint y: 171, distance: 957.5
click at [360, 171] on p "Find the Perfect Surprise for Every Occasion" at bounding box center [843, 162] width 1049 height 52
copy p "Find the Perfect Surprise for Every Occasion"
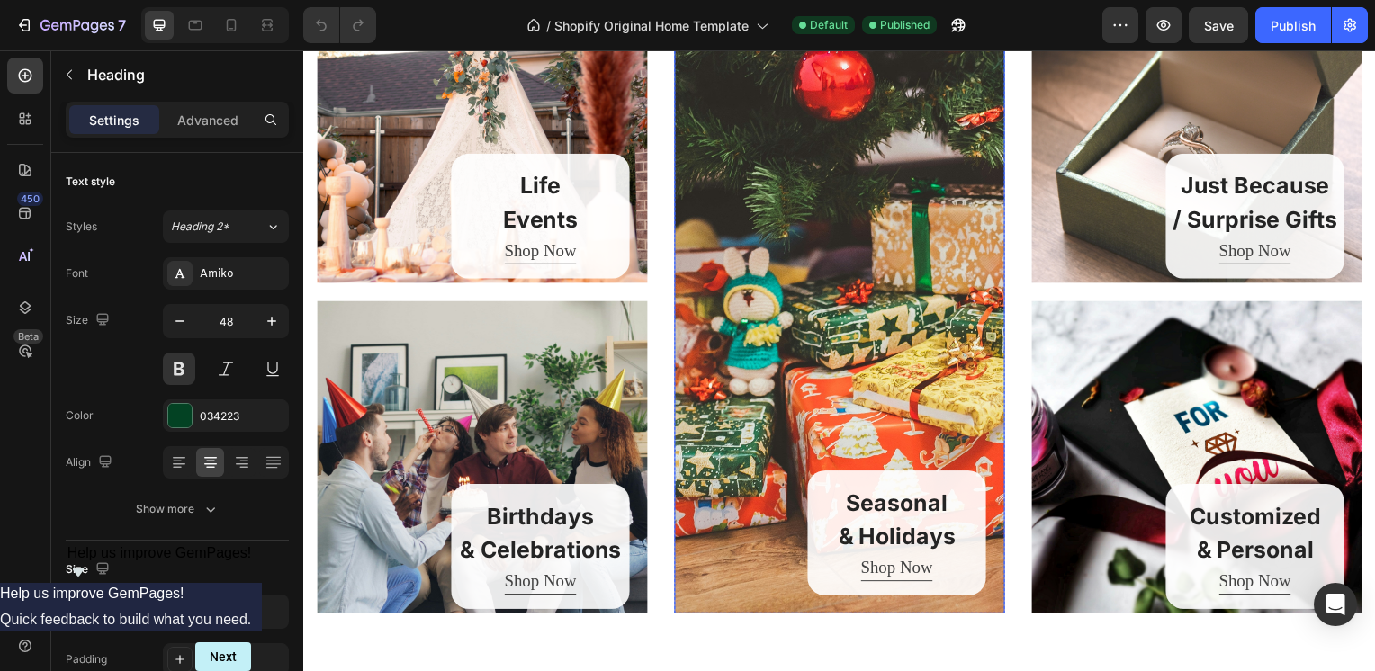
scroll to position [1080, 0]
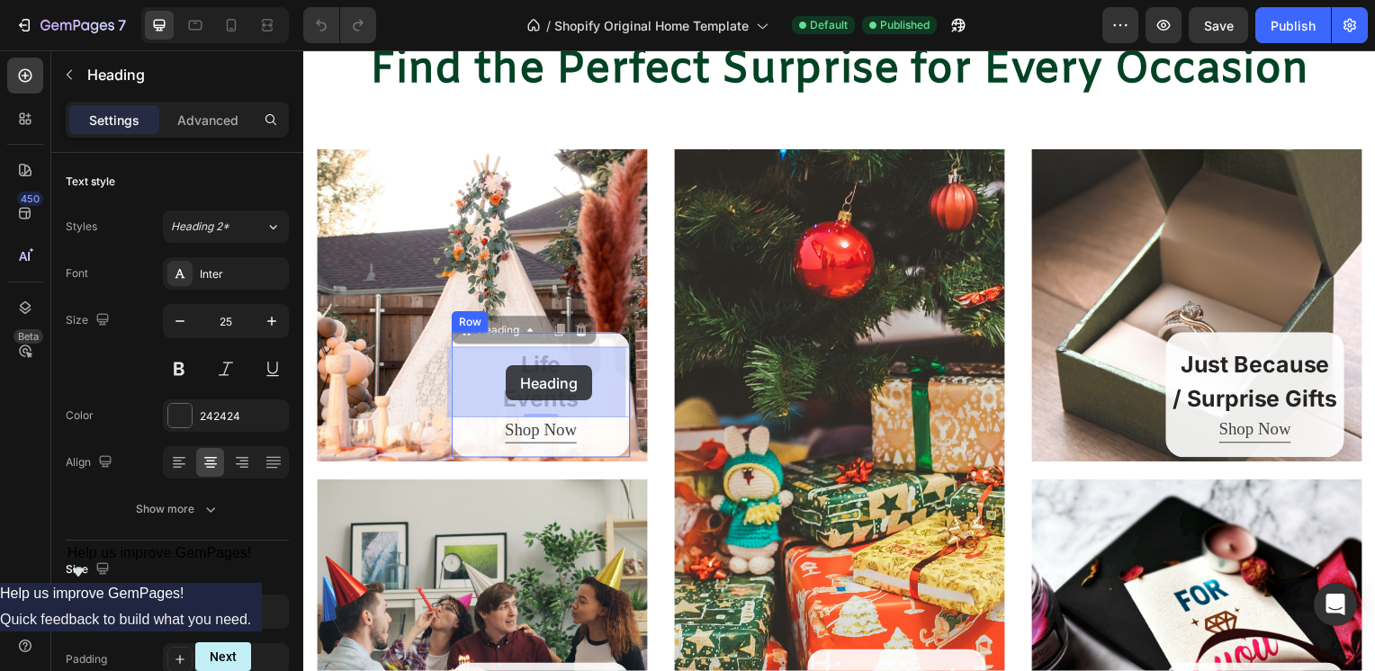
drag, startPoint x: 572, startPoint y: 402, endPoint x: 519, endPoint y: 362, distance: 66.8
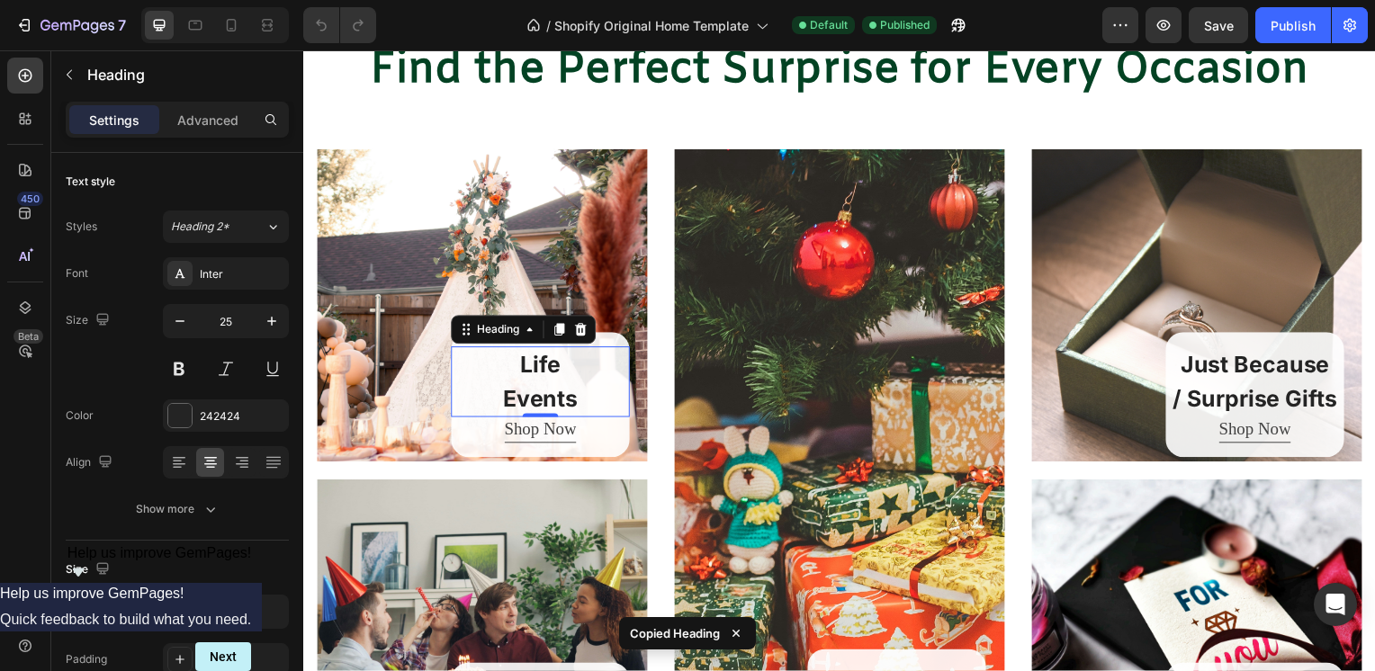
click at [582, 362] on h2 "Life Events" at bounding box center [542, 384] width 180 height 71
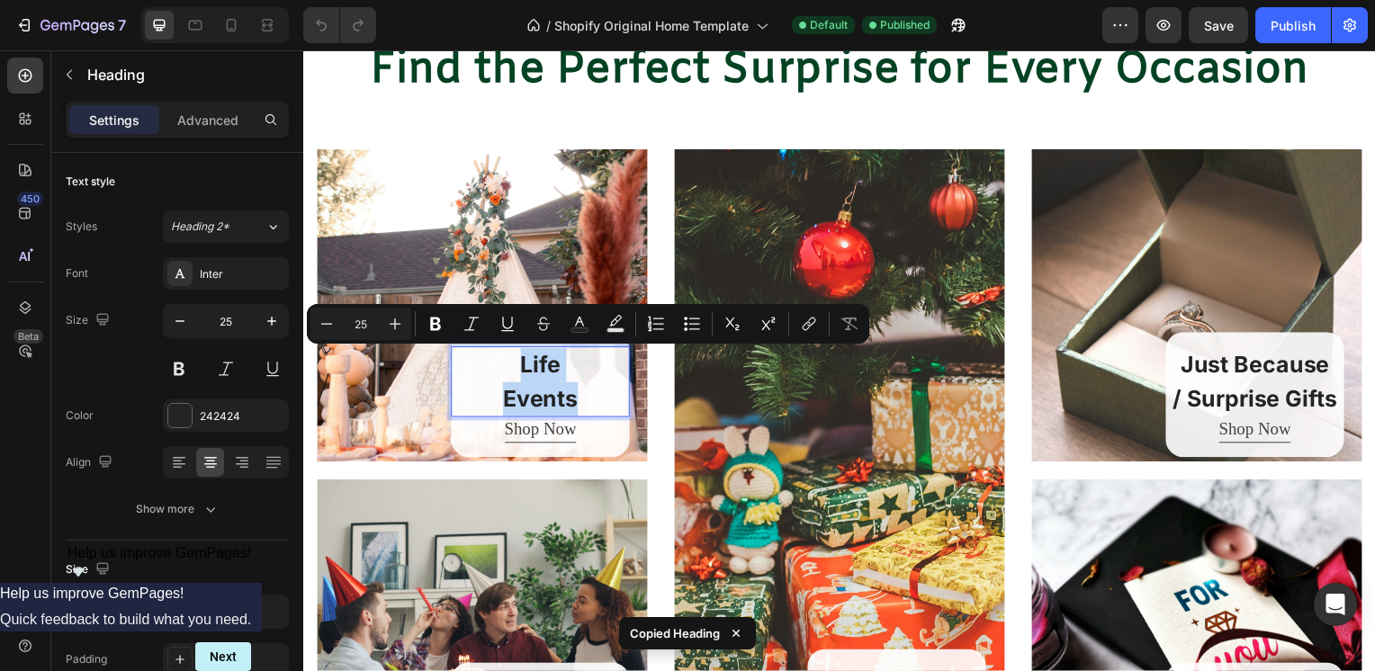
drag, startPoint x: 553, startPoint y: 400, endPoint x: 497, endPoint y: 358, distance: 69.5
click at [497, 358] on p "Life Events" at bounding box center [542, 384] width 176 height 67
copy p "Life Events"
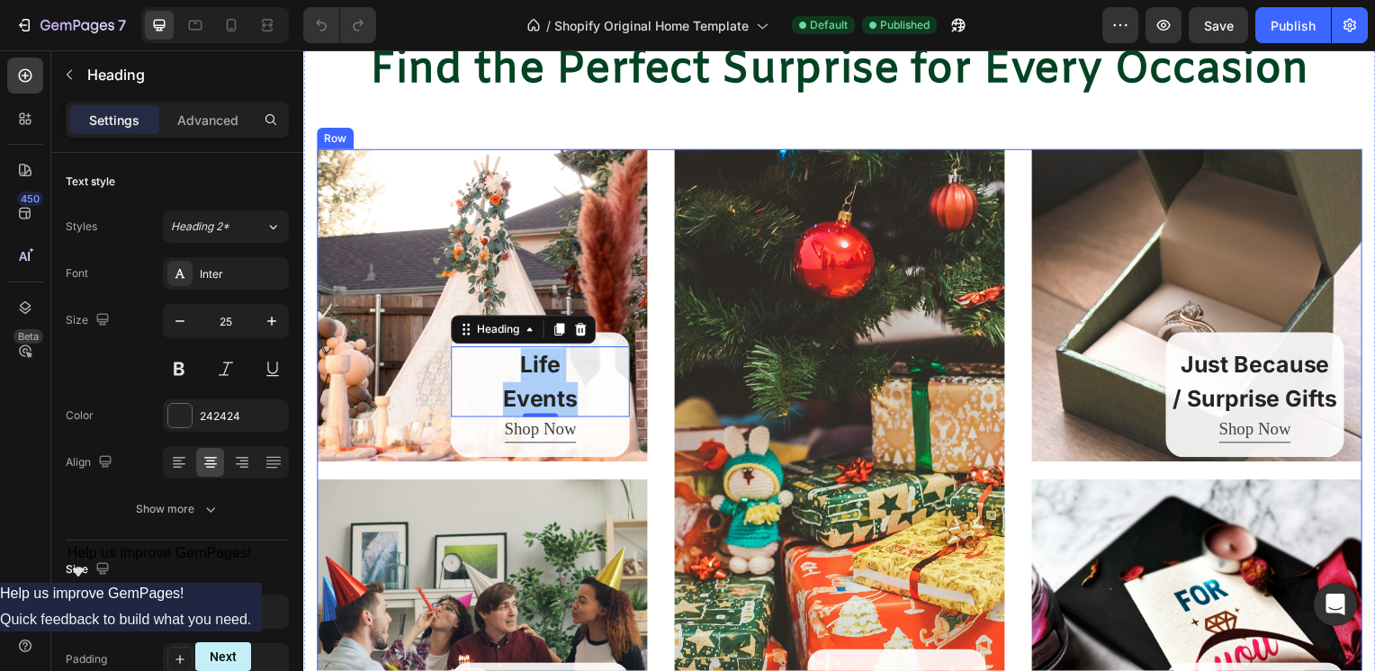
scroll to position [1260, 0]
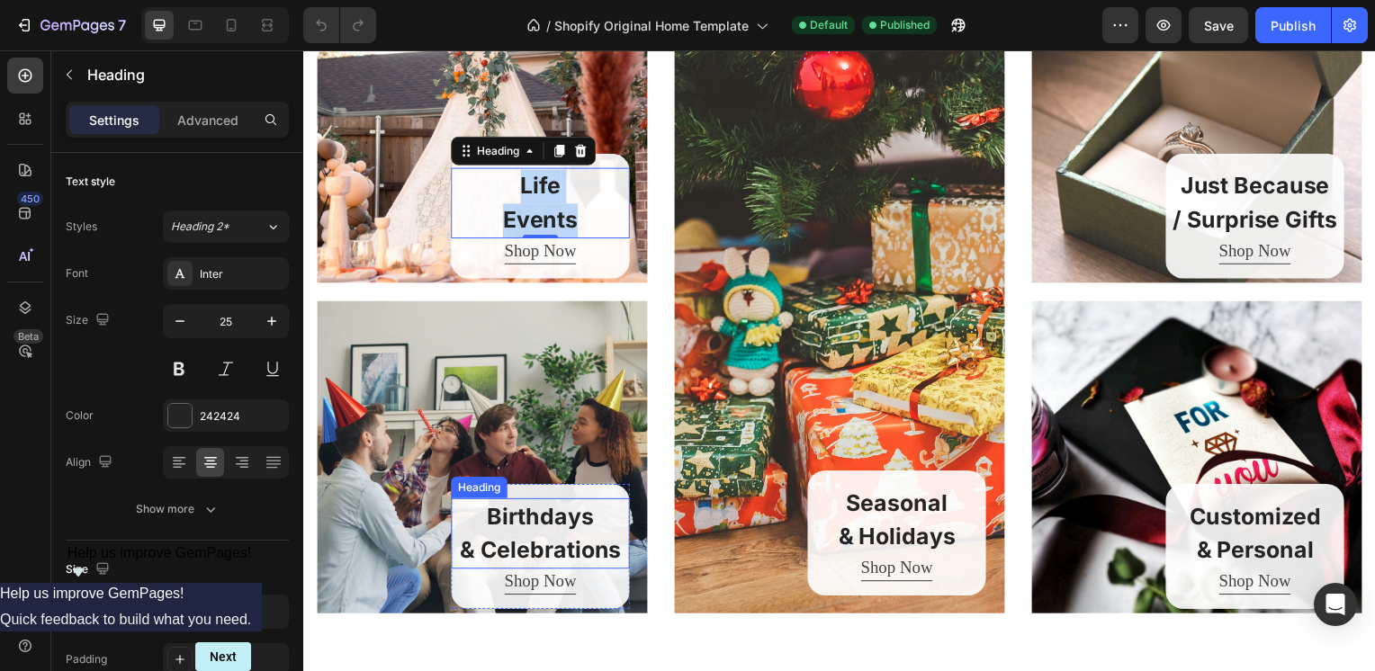
click at [615, 554] on h2 "Birthdays & Celebrations" at bounding box center [542, 537] width 180 height 71
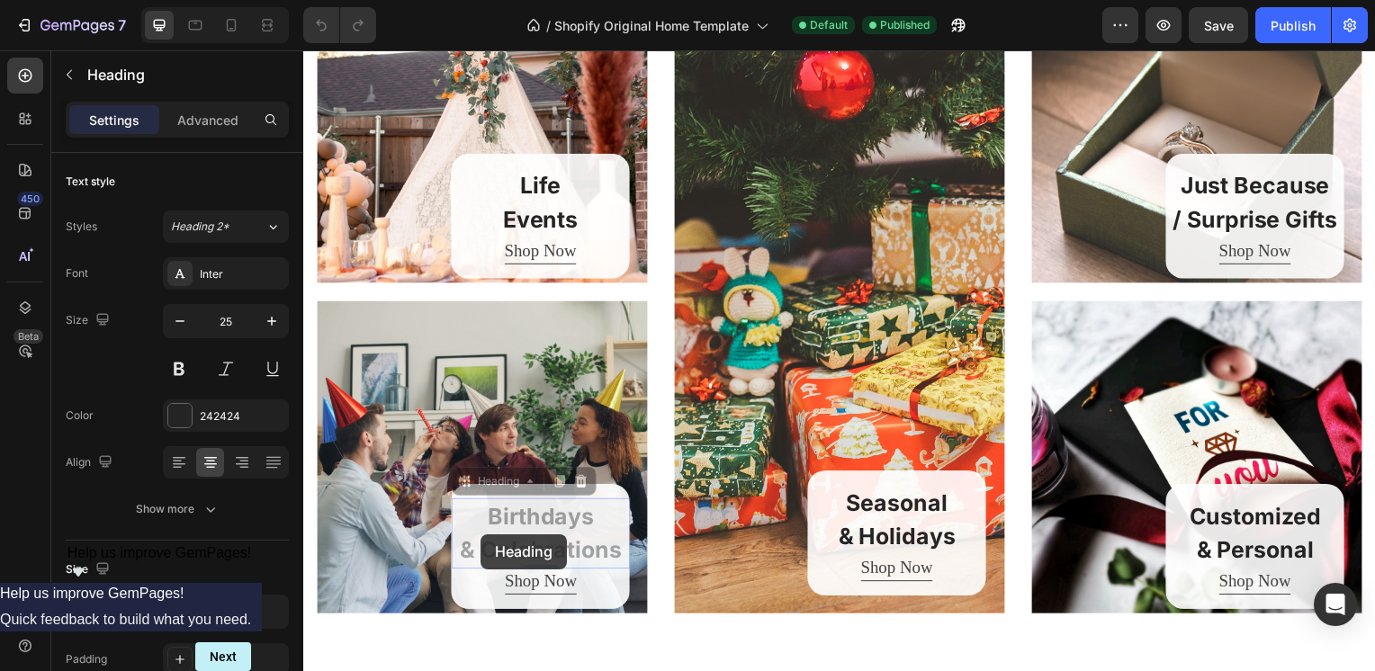
scroll to position [1224, 0]
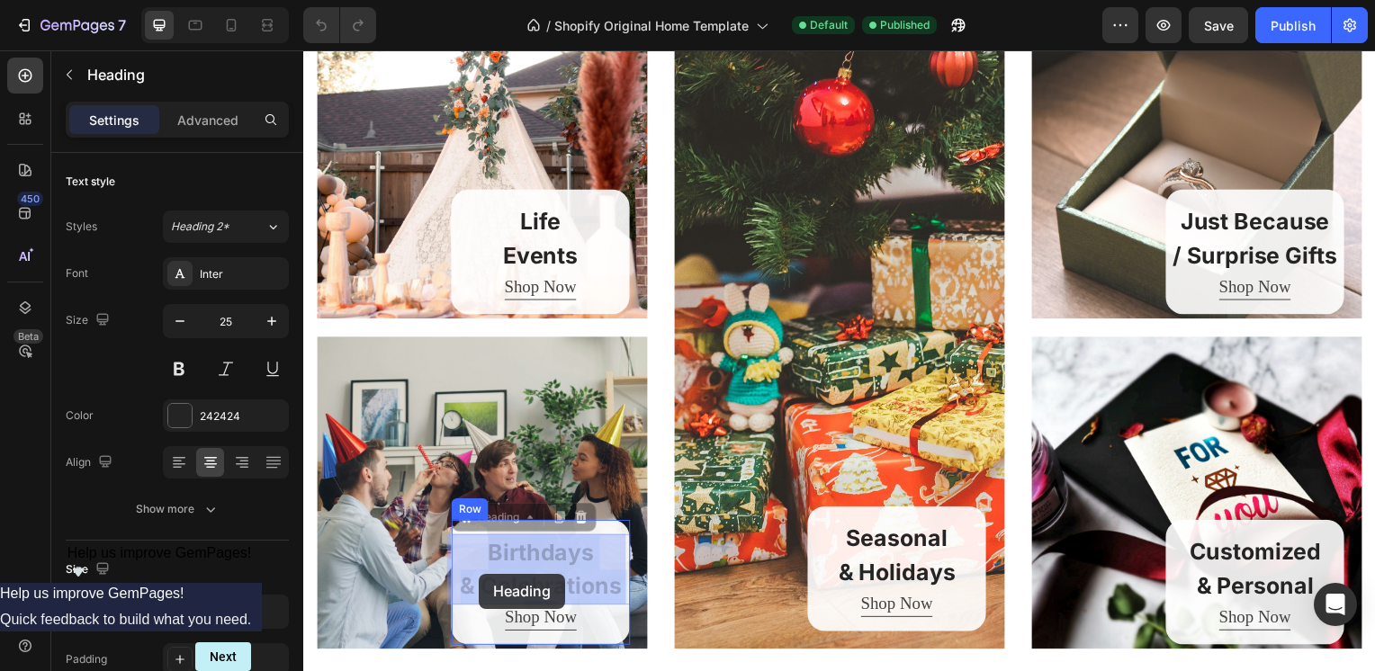
drag, startPoint x: 622, startPoint y: 554, endPoint x: 480, endPoint y: 578, distance: 144.1
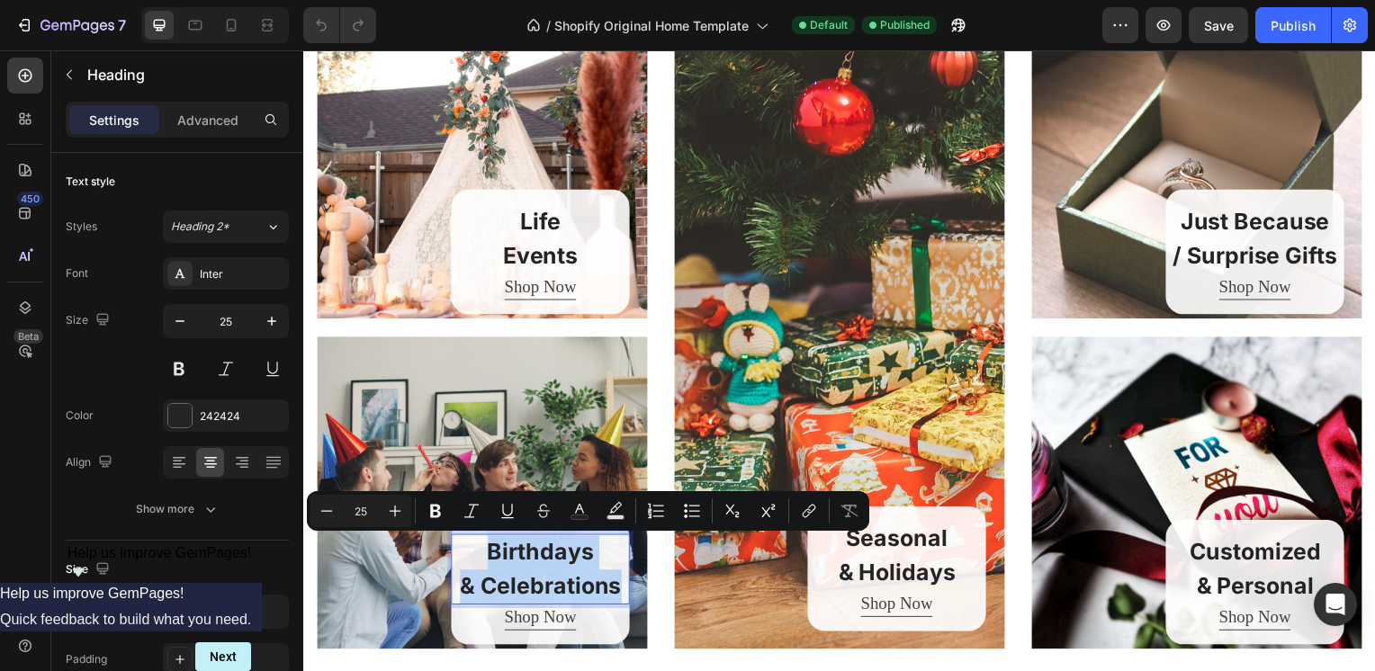
drag, startPoint x: 620, startPoint y: 594, endPoint x: 470, endPoint y: 561, distance: 153.9
click at [483, 553] on p "Birthdays & Celebrations" at bounding box center [542, 573] width 176 height 67
copy p "Birthdays & Celebrations"
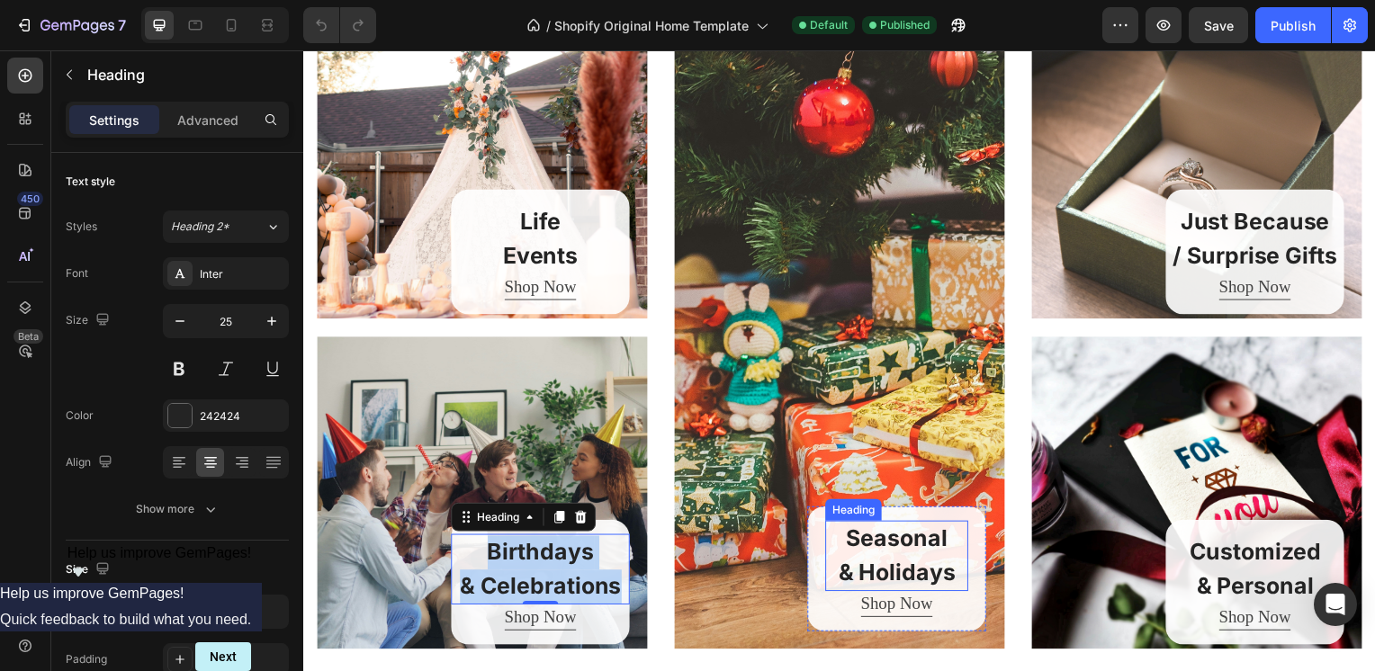
click at [938, 577] on h2 "Seasonal & Holidays" at bounding box center [901, 560] width 144 height 71
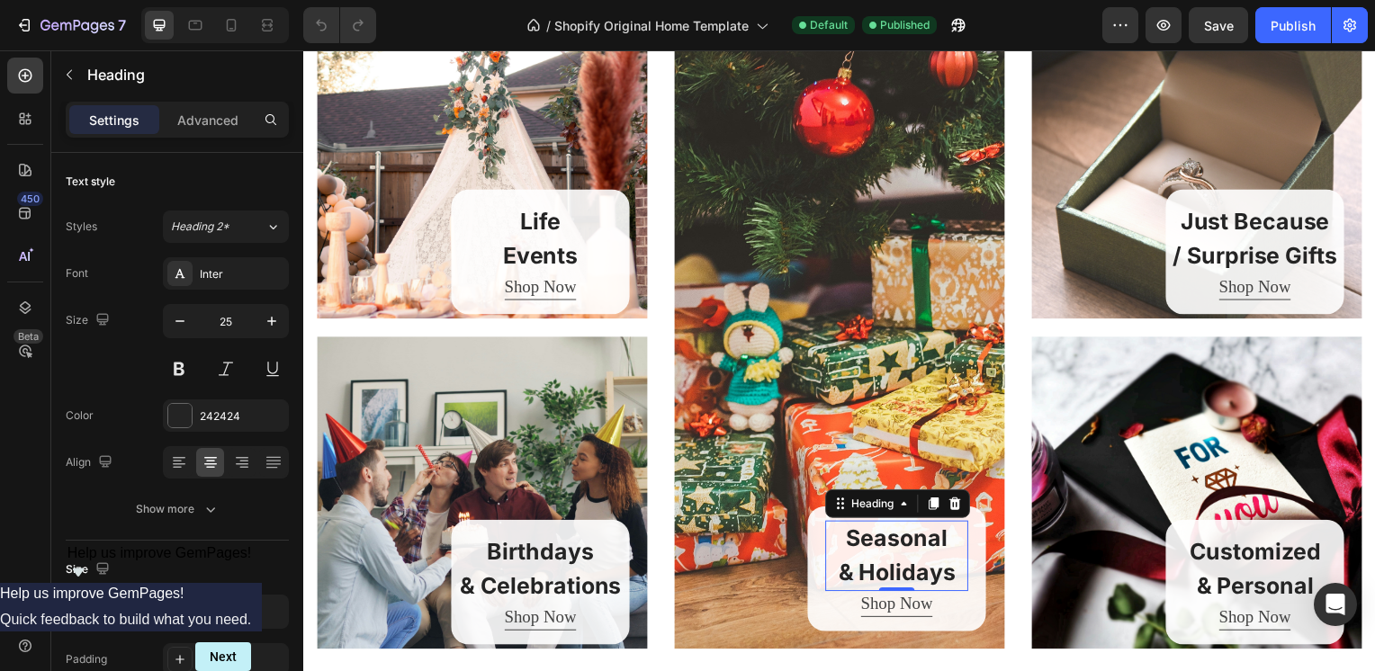
click at [951, 575] on h2 "Seasonal & Holidays" at bounding box center [901, 560] width 144 height 71
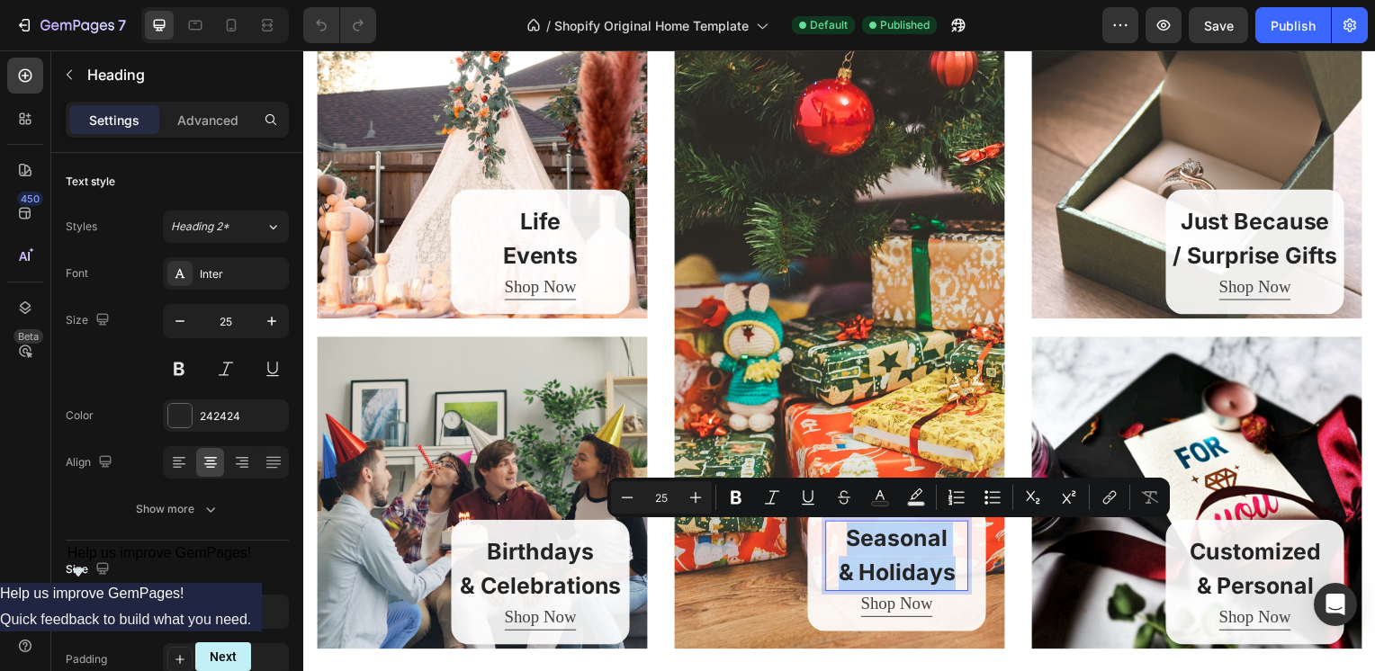
drag, startPoint x: 953, startPoint y: 578, endPoint x: 832, endPoint y: 548, distance: 124.2
click at [840, 543] on p "Seasonal & Holidays" at bounding box center [901, 559] width 140 height 67
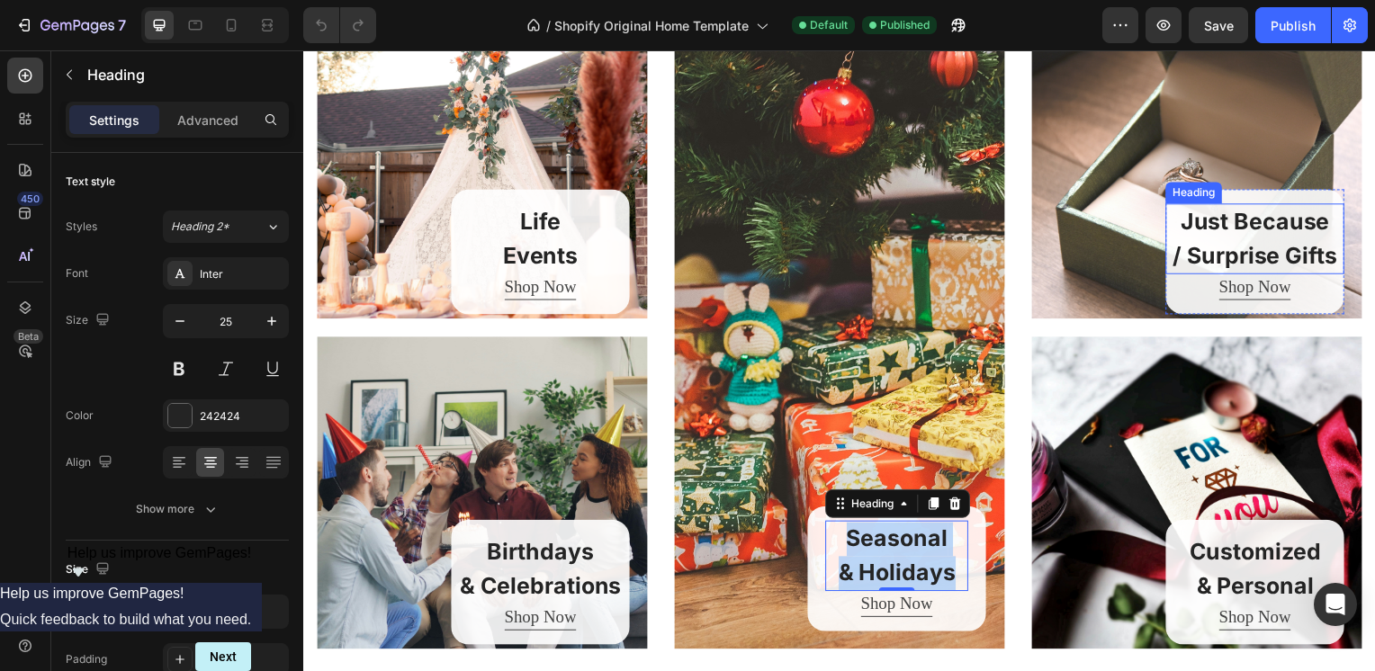
click at [1289, 257] on h2 "Just Because / Surprise Gifts" at bounding box center [1262, 240] width 180 height 71
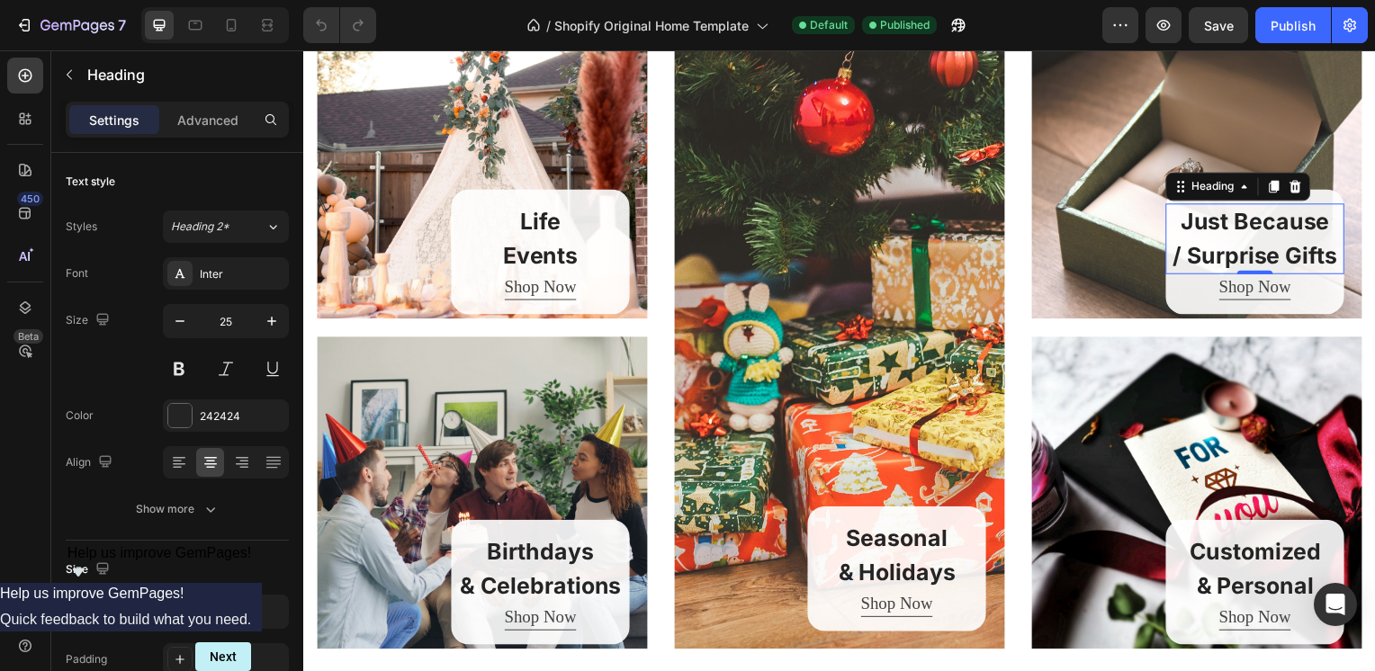
click at [1331, 257] on h2 "Just Because / Surprise Gifts" at bounding box center [1262, 240] width 180 height 71
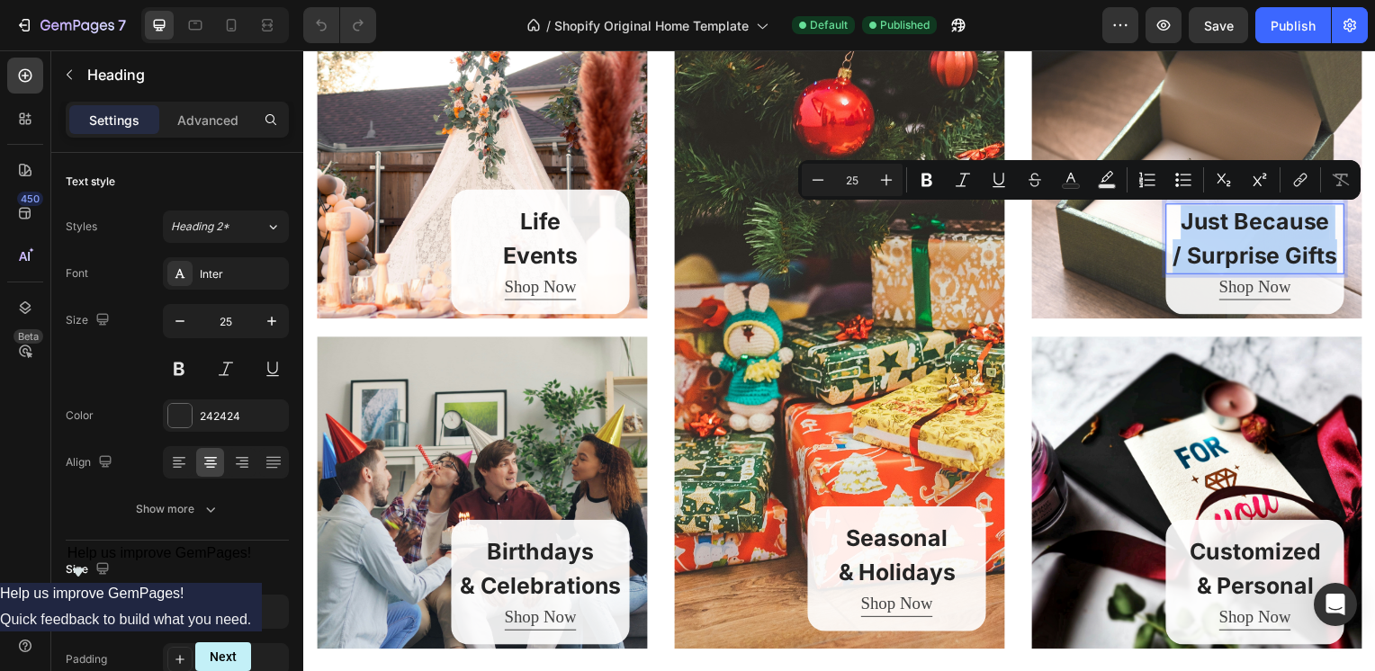
drag, startPoint x: 1334, startPoint y: 257, endPoint x: 1169, endPoint y: 225, distance: 168.7
click at [1173, 225] on p "Just Because / Surprise Gifts" at bounding box center [1261, 240] width 176 height 67
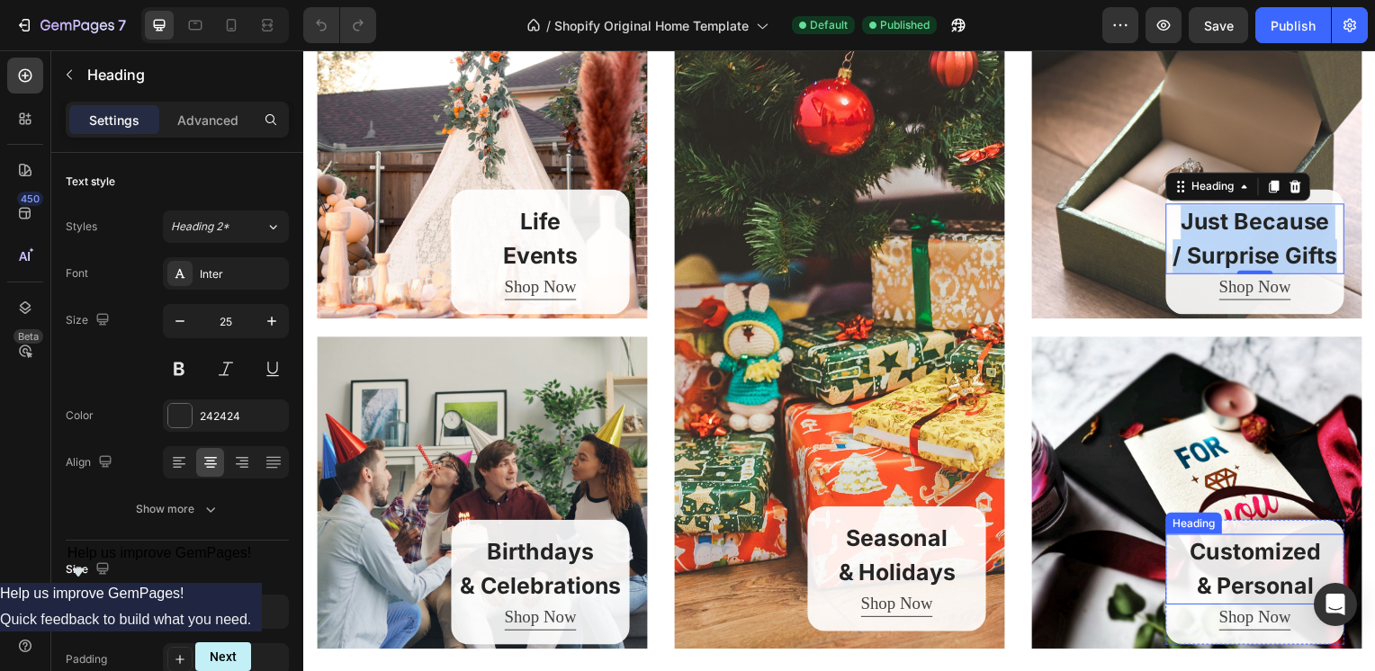
click at [1274, 590] on h2 "Customized & Personal" at bounding box center [1262, 573] width 180 height 71
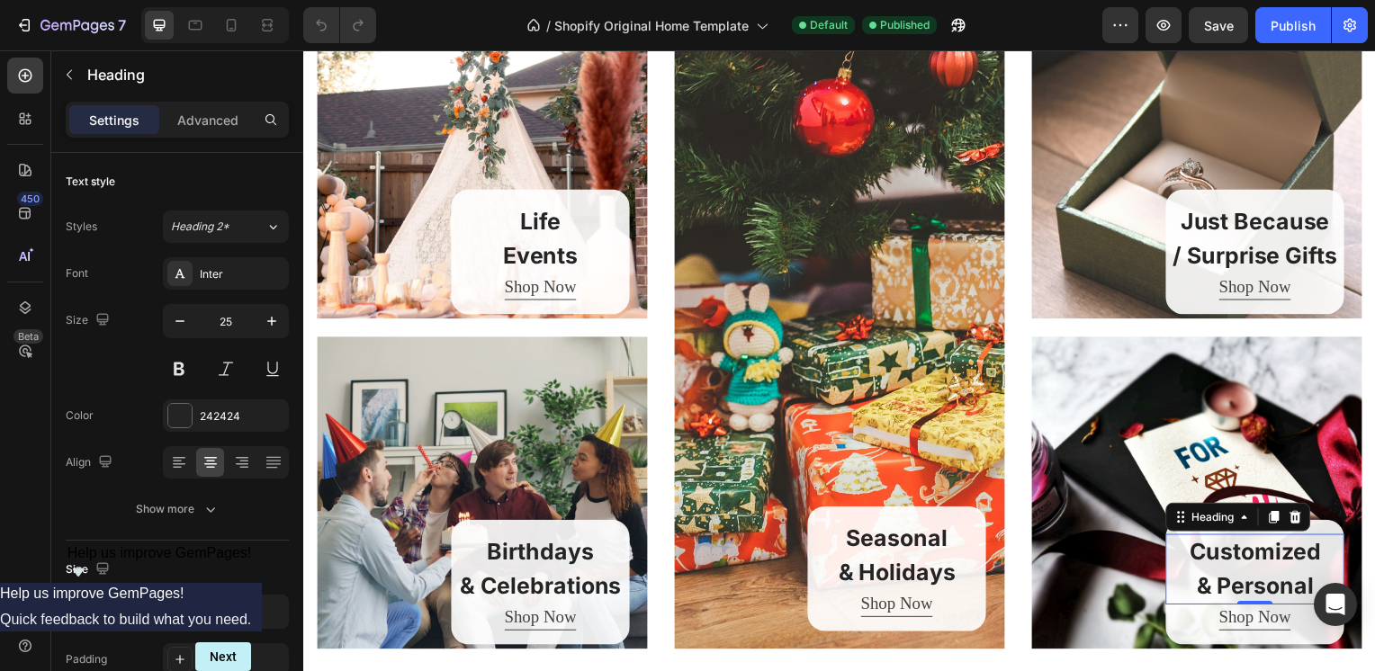
click at [1312, 590] on h2 "Customized & Personal" at bounding box center [1262, 573] width 180 height 71
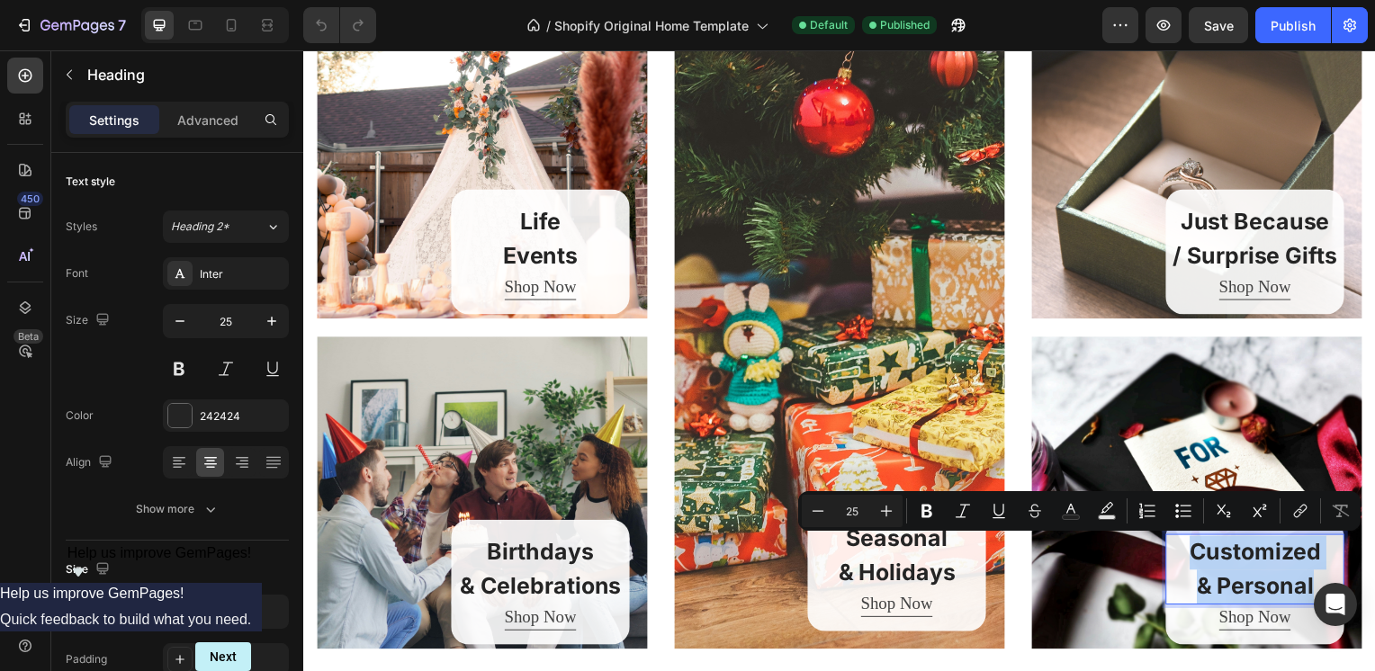
drag, startPoint x: 1317, startPoint y: 590, endPoint x: 303, endPoint y: 665, distance: 1016.9
click at [1173, 558] on p "Customized & Personal" at bounding box center [1261, 573] width 176 height 67
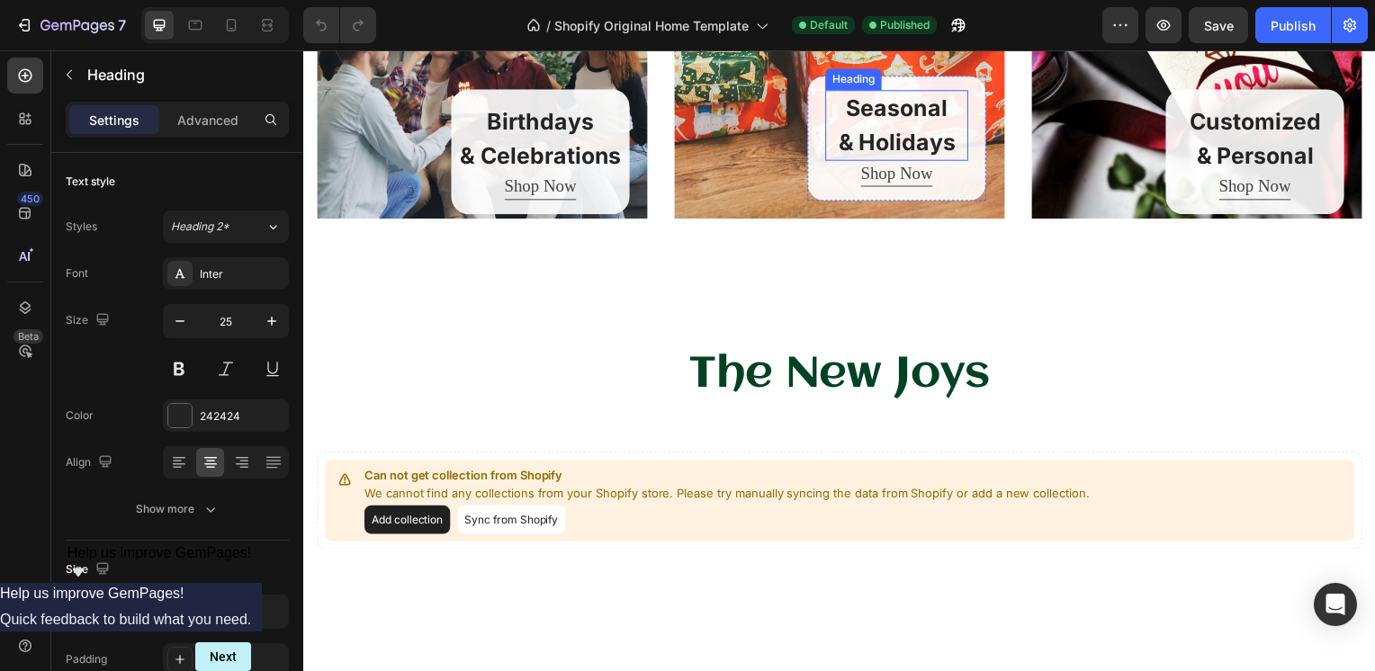
scroll to position [1684, 0]
